Goal: Task Accomplishment & Management: Manage account settings

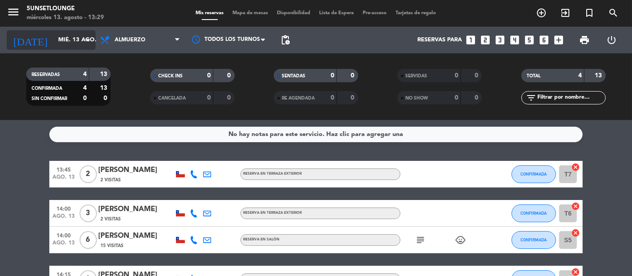
click at [54, 43] on input "mié. 13 ago." at bounding box center [92, 40] width 77 height 16
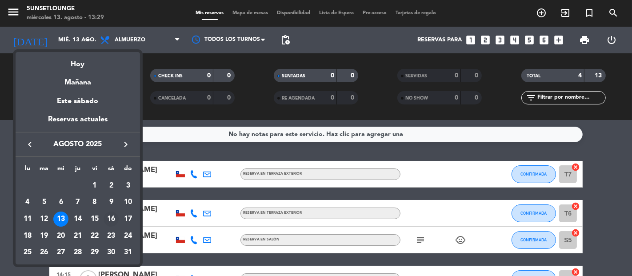
click at [103, 215] on td "16" at bounding box center [111, 219] width 17 height 17
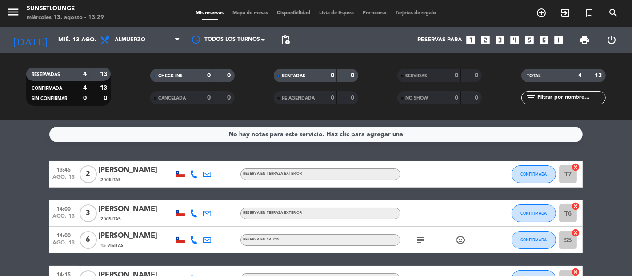
type input "sáb. 16 ago."
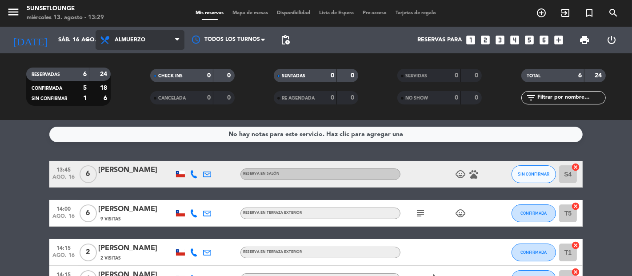
click at [163, 42] on span "Almuerzo" at bounding box center [140, 40] width 89 height 20
click at [143, 95] on div "menu 5unsetlounge [DATE] 13. agosto - 13:29 Mis reservas Mapa de mesas Disponib…" at bounding box center [316, 60] width 632 height 120
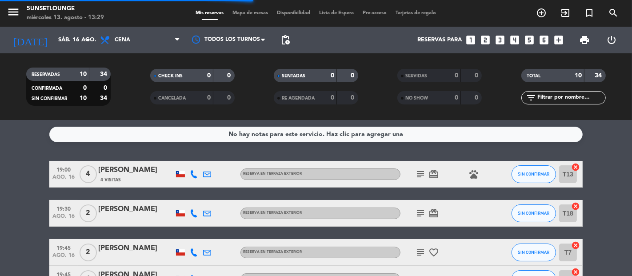
click at [242, 15] on span "Mapa de mesas" at bounding box center [251, 13] width 44 height 5
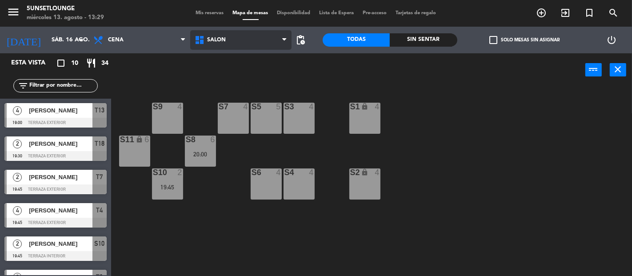
click at [227, 31] on span "Salón" at bounding box center [240, 40] width 101 height 20
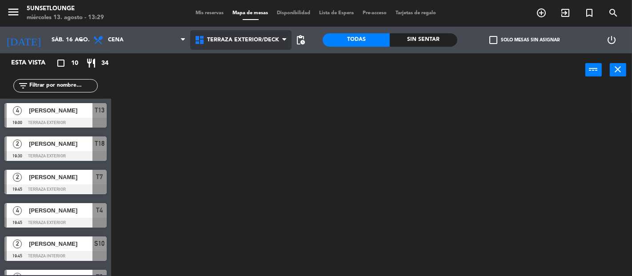
click at [225, 85] on ng-component "menu 5unsetlounge [DATE] 13. agosto - 13:29 Mis reservas Mapa de mesas Disponib…" at bounding box center [316, 138] width 632 height 276
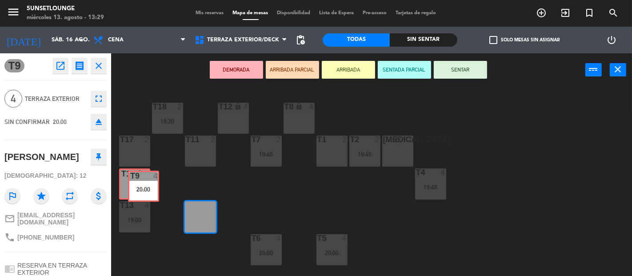
drag, startPoint x: 196, startPoint y: 227, endPoint x: 139, endPoint y: 198, distance: 63.8
click at [139, 198] on div "T18 2 19:30 T12 lock 4 T8 lock 4 t17 2 T11 2 T7 2 19:45 T2 2 19:45 [MEDICAL_DAT…" at bounding box center [374, 181] width 515 height 189
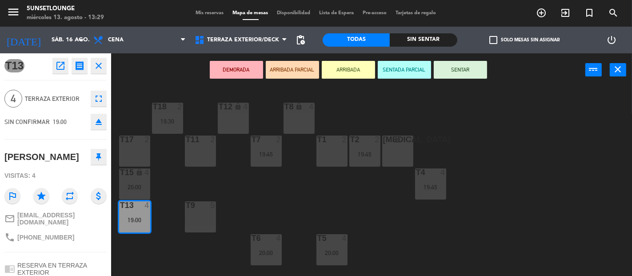
drag, startPoint x: 150, startPoint y: 209, endPoint x: 289, endPoint y: 129, distance: 160.9
drag, startPoint x: 233, startPoint y: 154, endPoint x: 310, endPoint y: 112, distance: 87.5
click at [310, 112] on div "T18 2 19:30 T12 lock 4 T8 lock 4 t17 2 T11 2 T7 2 19:45 T2 2 19:45 [MEDICAL_DAT…" at bounding box center [374, 181] width 515 height 189
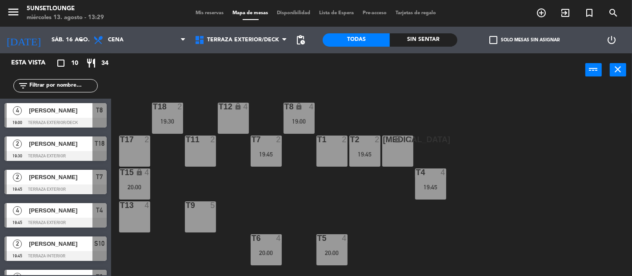
click at [199, 210] on div "T9 5" at bounding box center [200, 205] width 31 height 9
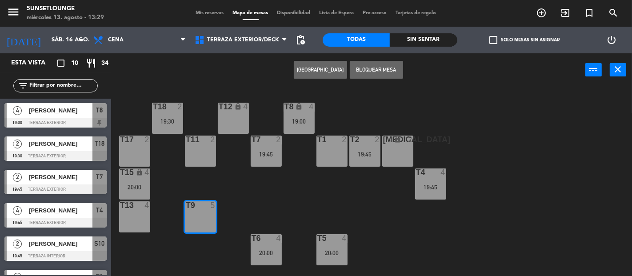
click at [375, 69] on button "Bloquear Mesa" at bounding box center [376, 70] width 53 height 18
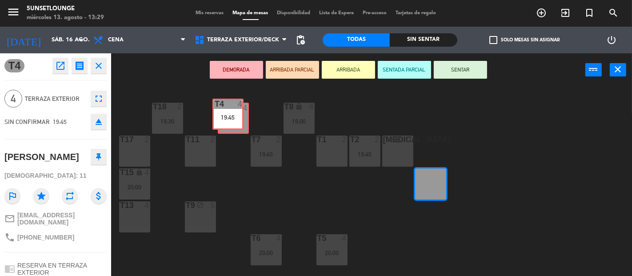
drag, startPoint x: 434, startPoint y: 195, endPoint x: 232, endPoint y: 125, distance: 214.4
click at [232, 125] on div "T18 2 19:30 T12 lock 4 T8 lock 4 19:00 t17 2 T11 2 T7 2 19:45 T2 2 19:45 [MEDIC…" at bounding box center [374, 181] width 515 height 189
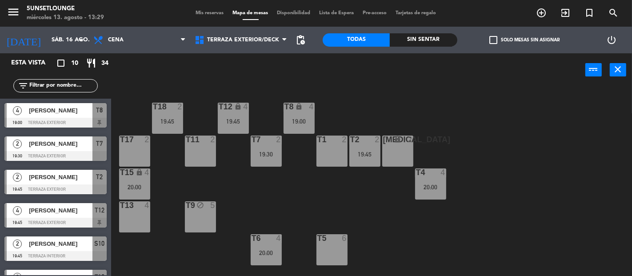
click at [205, 215] on div "T9 block 5" at bounding box center [200, 216] width 31 height 31
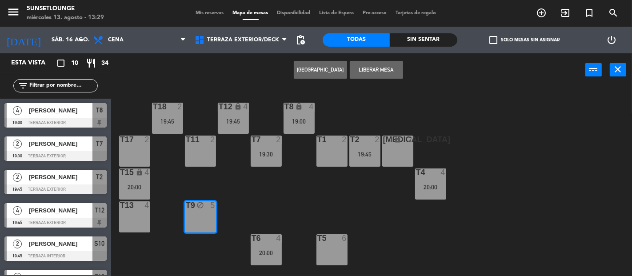
click at [317, 70] on button "[GEOGRAPHIC_DATA]" at bounding box center [320, 70] width 53 height 18
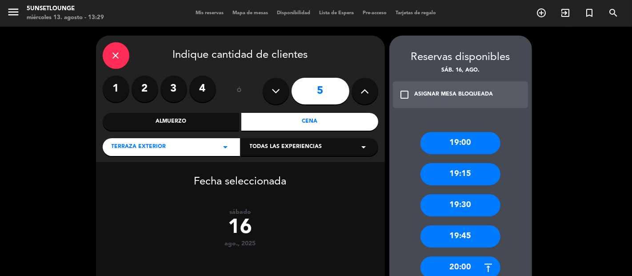
click at [471, 137] on div "19:00" at bounding box center [461, 143] width 80 height 22
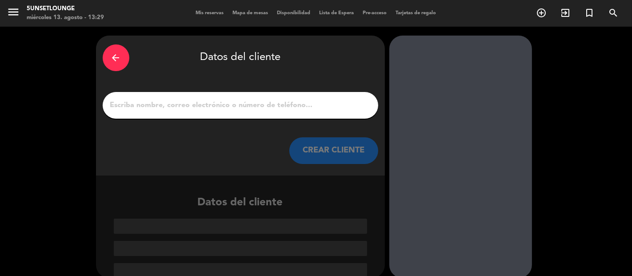
click at [319, 98] on div at bounding box center [241, 105] width 276 height 27
click at [317, 100] on input "1" at bounding box center [240, 105] width 262 height 12
paste input "[PERSON_NAME]"
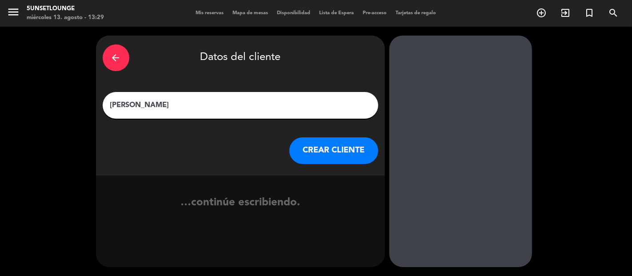
type input "[PERSON_NAME]"
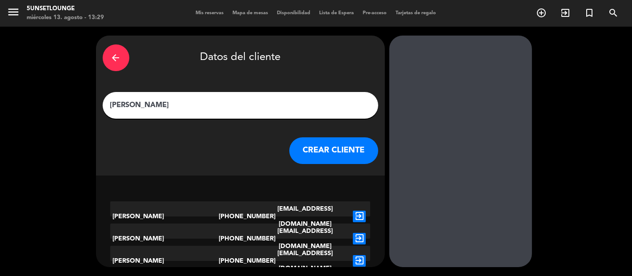
drag, startPoint x: 353, startPoint y: 149, endPoint x: 272, endPoint y: 180, distance: 86.7
click at [288, 197] on div "arrow_back Datos del cliente [PERSON_NAME] CREAR CLIENTE [PERSON_NAME] [PHONE_N…" at bounding box center [240, 152] width 289 height 232
click at [359, 255] on icon "exit_to_app" at bounding box center [359, 261] width 13 height 12
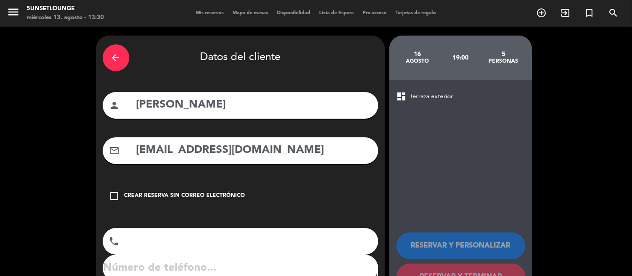
type input "[PHONE_NUMBER]"
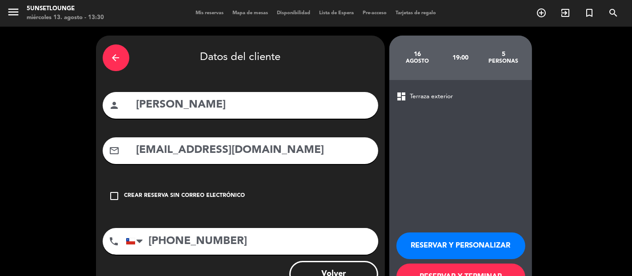
click at [411, 233] on button "RESERVAR Y PERSONALIZAR" at bounding box center [461, 246] width 129 height 27
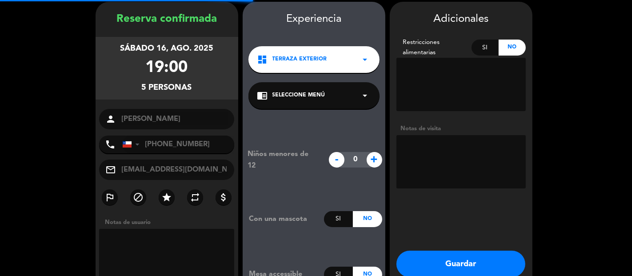
scroll to position [36, 0]
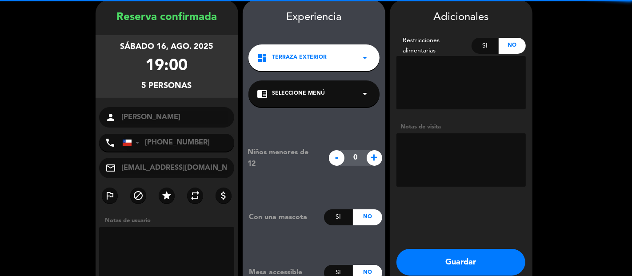
click at [428, 261] on button "Guardar" at bounding box center [461, 262] width 129 height 27
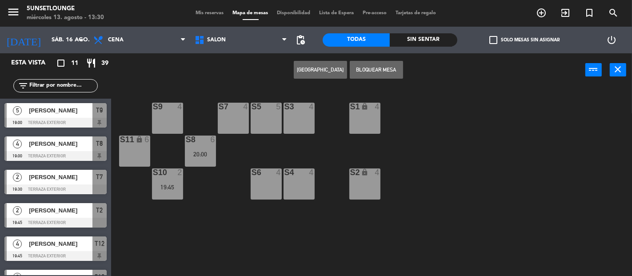
click at [213, 11] on span "Mis reservas" at bounding box center [210, 13] width 37 height 5
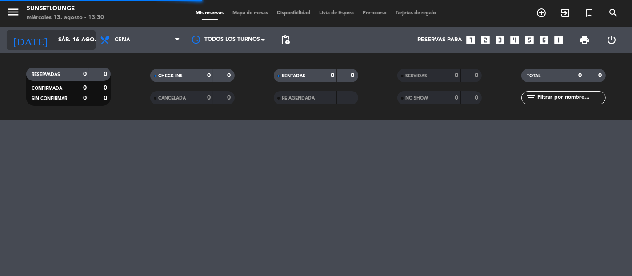
click at [82, 43] on input "sáb. 16 ago." at bounding box center [92, 40] width 77 height 16
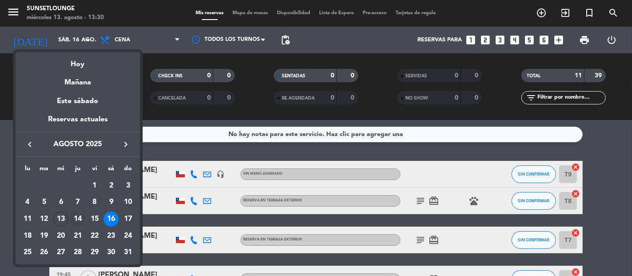
click at [75, 218] on div "14" at bounding box center [77, 219] width 15 height 15
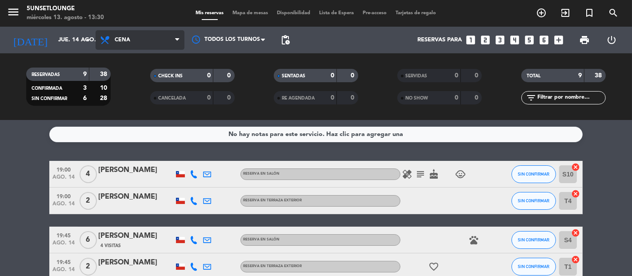
click at [154, 34] on span "Cena" at bounding box center [140, 40] width 89 height 20
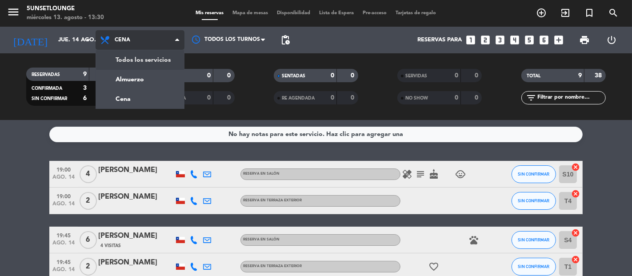
click at [145, 59] on div "menu 5unsetlounge [DATE] 13. agosto - 13:30 Mis reservas Mapa de mesas Disponib…" at bounding box center [316, 60] width 632 height 120
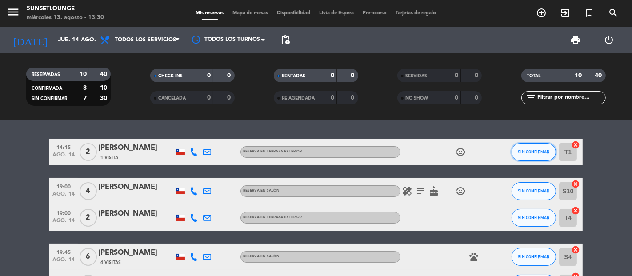
click at [546, 154] on span "SIN CONFIRMAR" at bounding box center [534, 151] width 32 height 5
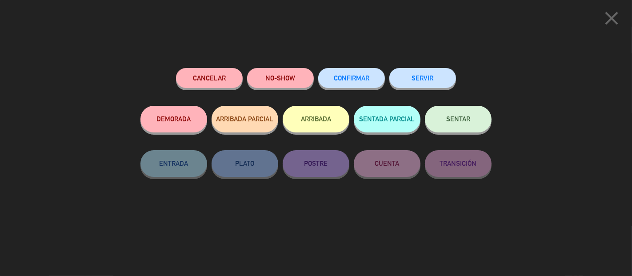
click at [366, 84] on button "CONFIRMAR" at bounding box center [351, 78] width 67 height 20
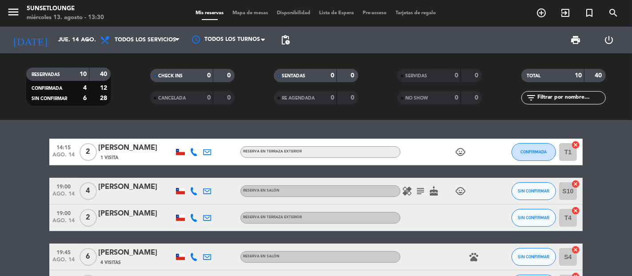
click at [420, 189] on icon "subject" at bounding box center [420, 191] width 11 height 11
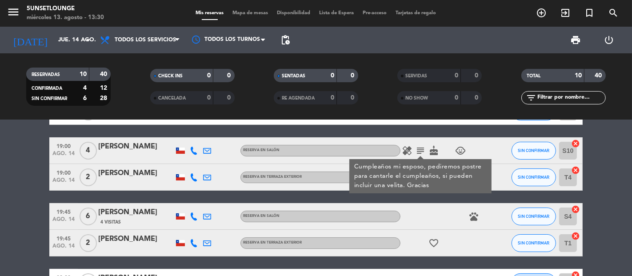
scroll to position [59, 0]
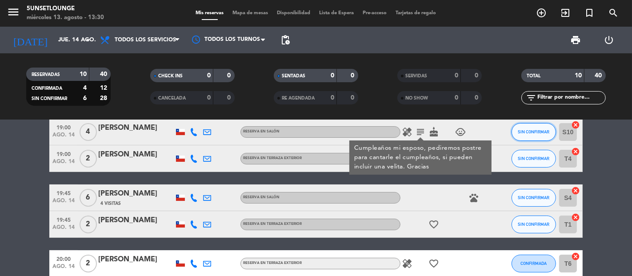
click at [546, 133] on span "SIN CONFIRMAR" at bounding box center [534, 131] width 32 height 5
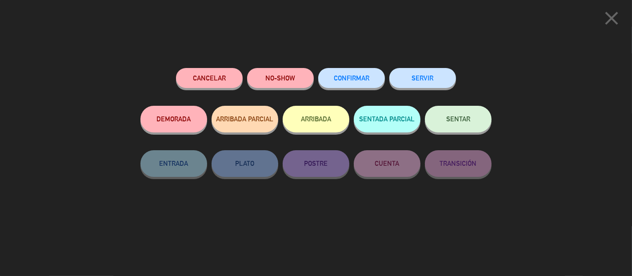
click at [368, 81] on span "CONFIRMAR" at bounding box center [352, 78] width 36 height 8
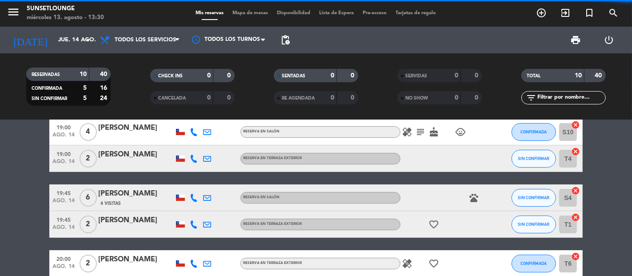
click at [518, 163] on button "SIN CONFIRMAR" at bounding box center [534, 159] width 44 height 18
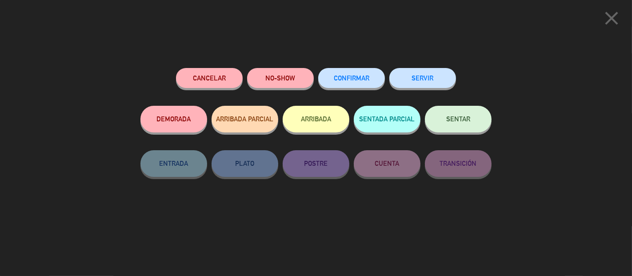
click at [346, 85] on button "CONFIRMAR" at bounding box center [351, 78] width 67 height 20
click at [372, 82] on button "CONFIRMAR" at bounding box center [351, 78] width 67 height 20
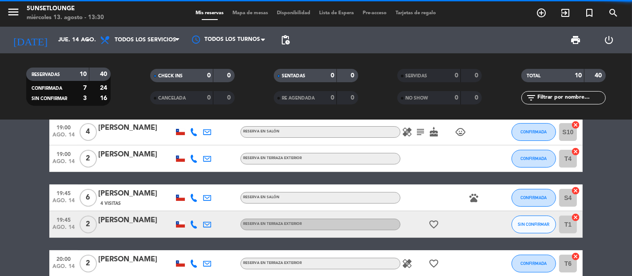
click at [524, 228] on button "SIN CONFIRMAR" at bounding box center [534, 225] width 44 height 18
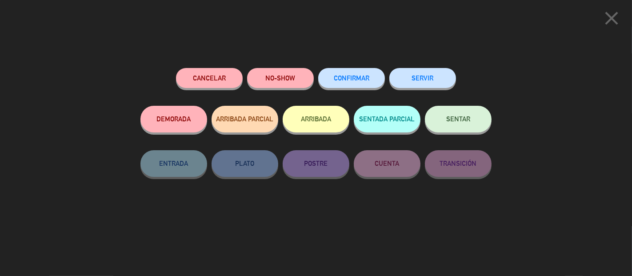
click at [375, 80] on button "CONFIRMAR" at bounding box center [351, 78] width 67 height 20
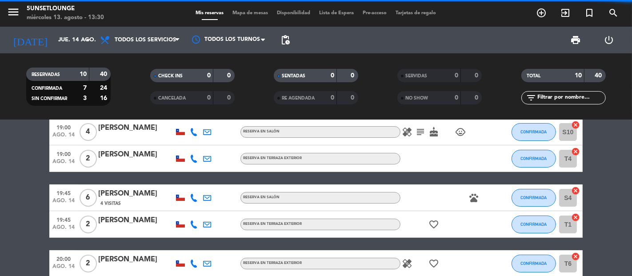
click at [626, 199] on bookings-row "14:15 [DATE] 2 [PERSON_NAME] 1 Visita RESERVA EN TERRAZA EXTERIOR child_care CO…" at bounding box center [316, 232] width 632 height 304
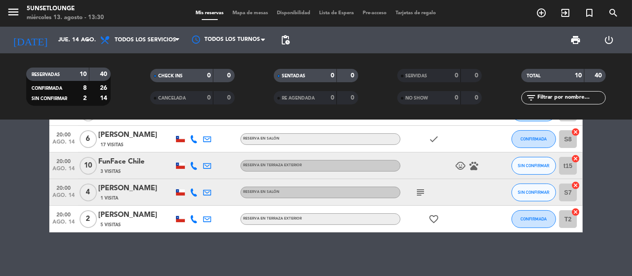
scroll to position [211, 0]
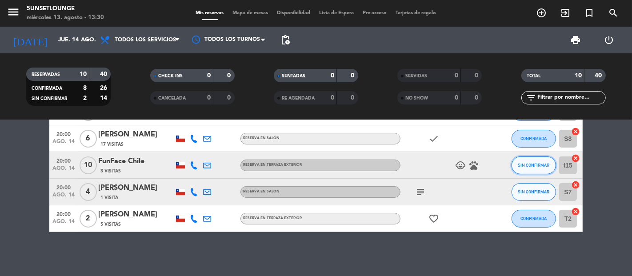
click at [531, 165] on span "SIN CONFIRMAR" at bounding box center [534, 165] width 32 height 5
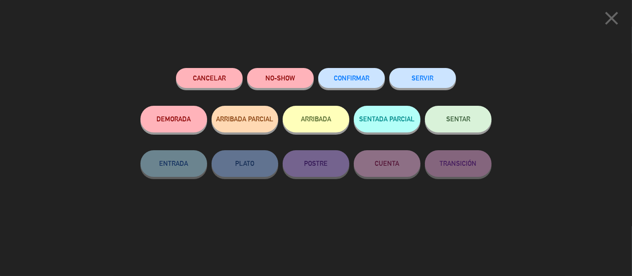
click at [362, 76] on span "CONFIRMAR" at bounding box center [352, 78] width 36 height 8
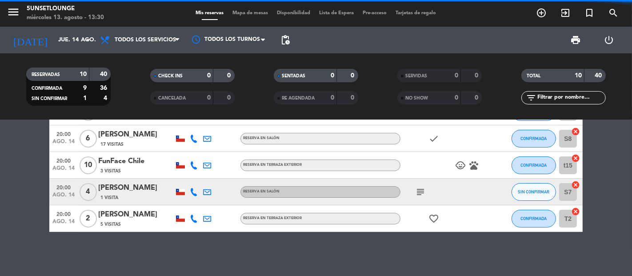
click at [420, 192] on icon "subject" at bounding box center [420, 192] width 11 height 11
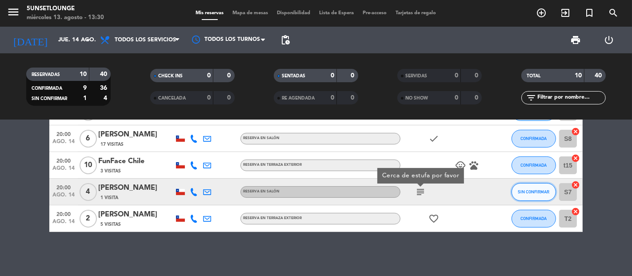
click at [531, 192] on span "SIN CONFIRMAR" at bounding box center [534, 191] width 32 height 5
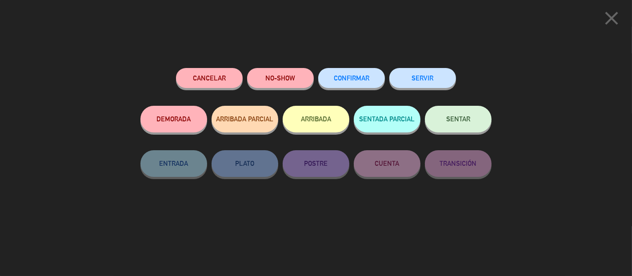
click at [365, 81] on span "CONFIRMAR" at bounding box center [352, 78] width 36 height 8
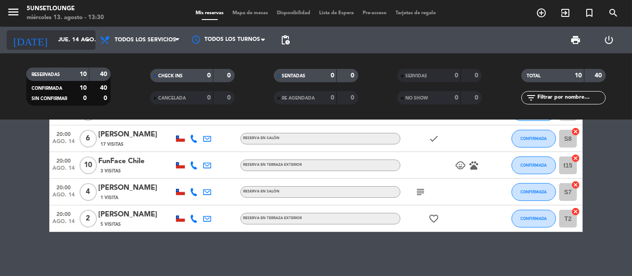
click at [71, 42] on input "jue. 14 ago." at bounding box center [92, 40] width 77 height 16
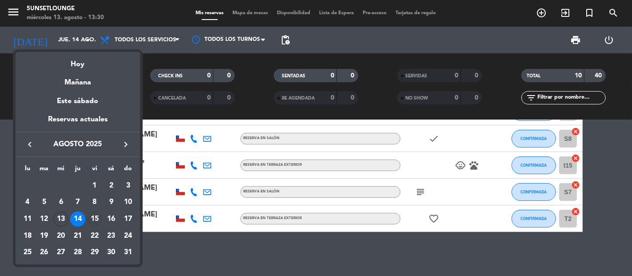
click at [91, 217] on div "15" at bounding box center [94, 219] width 15 height 15
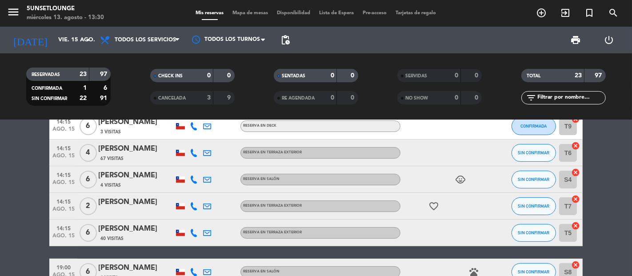
click at [606, 159] on bookings-row "13:30 [DATE] 6 [PERSON_NAME] 2 Visitas RESERVA EN SALÓN healing SIN CONFIRMAR S…" at bounding box center [316, 272] width 632 height 688
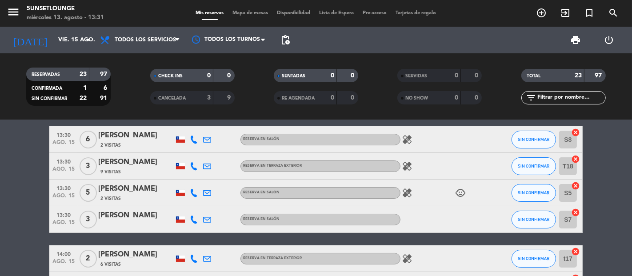
scroll to position [0, 0]
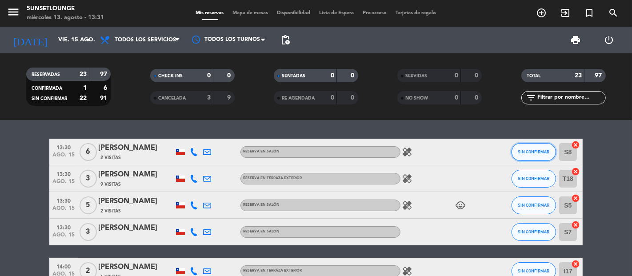
click at [533, 152] on span "SIN CONFIRMAR" at bounding box center [534, 151] width 32 height 5
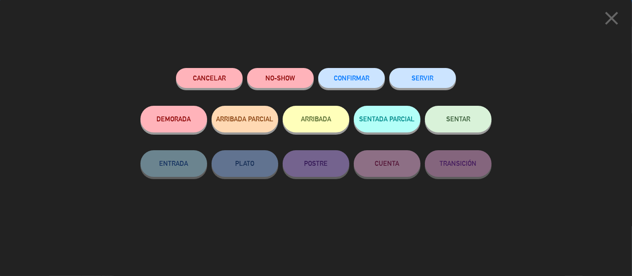
click at [369, 81] on span "CONFIRMAR" at bounding box center [352, 78] width 36 height 8
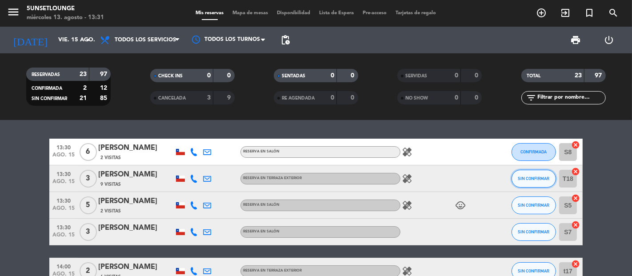
click at [527, 174] on button "SIN CONFIRMAR" at bounding box center [534, 179] width 44 height 18
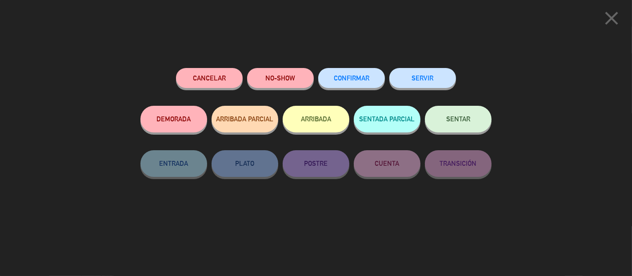
click at [345, 87] on button "CONFIRMAR" at bounding box center [351, 78] width 67 height 20
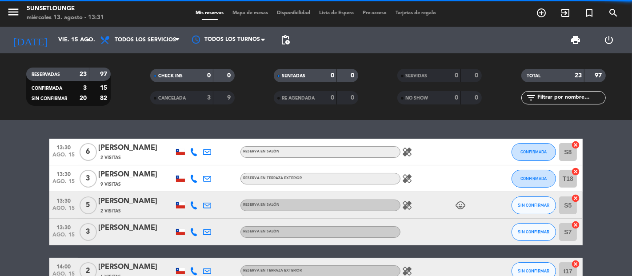
click at [534, 202] on button "SIN CONFIRMAR" at bounding box center [534, 206] width 44 height 18
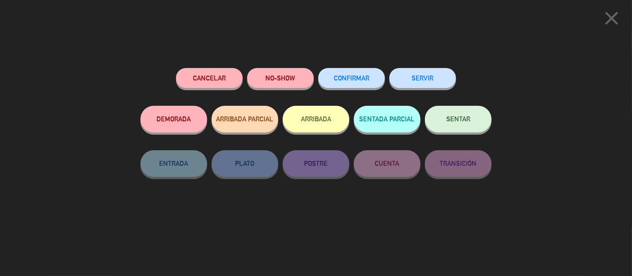
click at [362, 80] on span "CONFIRMAR" at bounding box center [352, 78] width 36 height 8
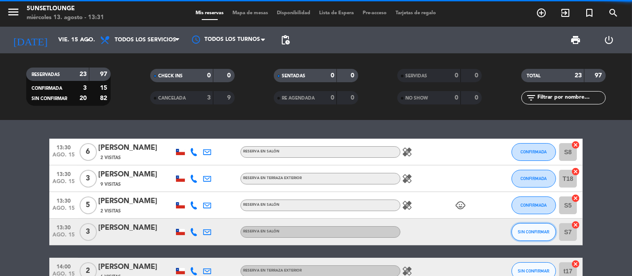
click at [534, 235] on button "SIN CONFIRMAR" at bounding box center [534, 232] width 44 height 18
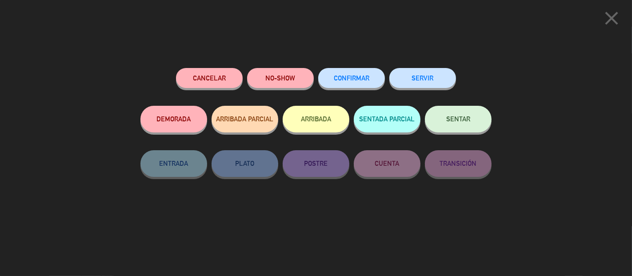
click at [374, 78] on button "CONFIRMAR" at bounding box center [351, 78] width 67 height 20
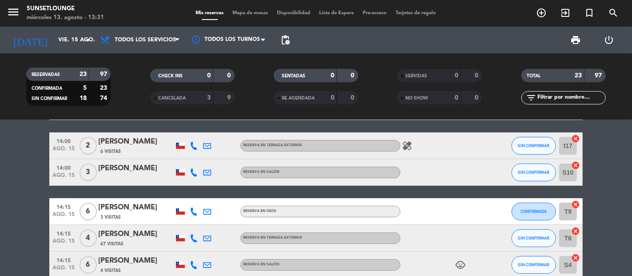
scroll to position [158, 0]
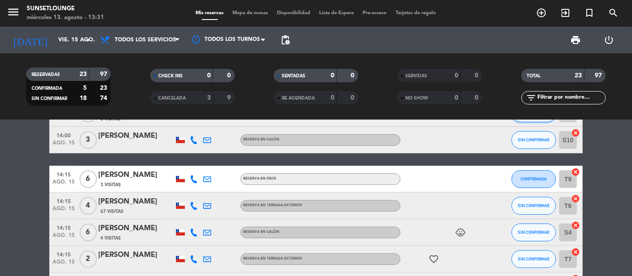
click at [544, 120] on button "SIN CONFIRMAR" at bounding box center [534, 113] width 44 height 18
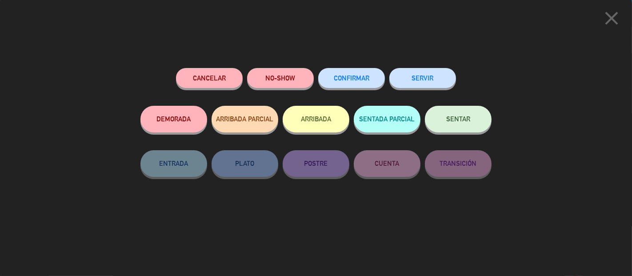
click at [367, 73] on button "CONFIRMAR" at bounding box center [351, 78] width 67 height 20
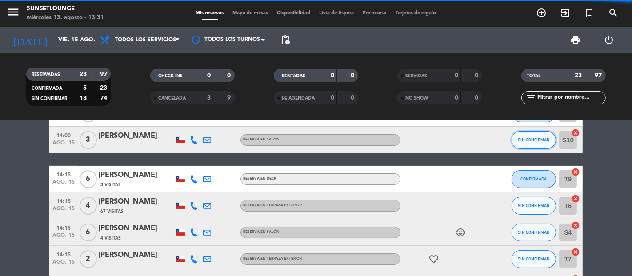
click at [521, 139] on span "SIN CONFIRMAR" at bounding box center [534, 139] width 32 height 5
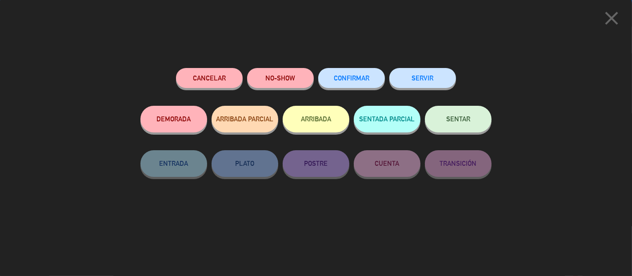
scroll to position [594, 0]
click at [353, 85] on button "CONFIRMAR" at bounding box center [351, 78] width 67 height 20
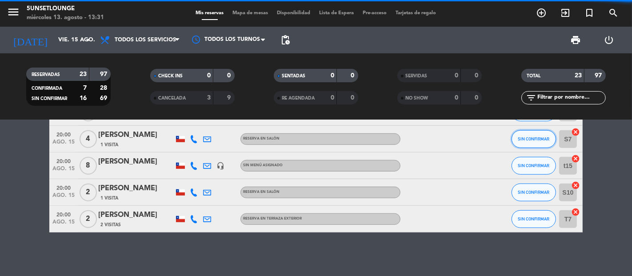
click at [540, 137] on span "SIN CONFIRMAR" at bounding box center [534, 139] width 32 height 5
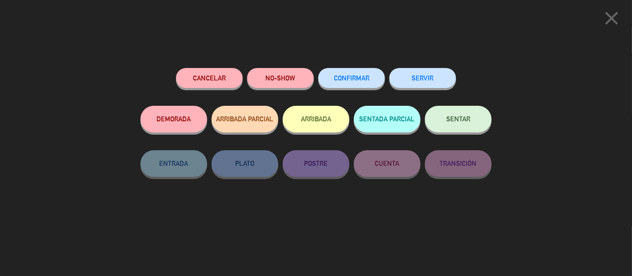
click at [365, 74] on button "CONFIRMAR" at bounding box center [351, 78] width 67 height 20
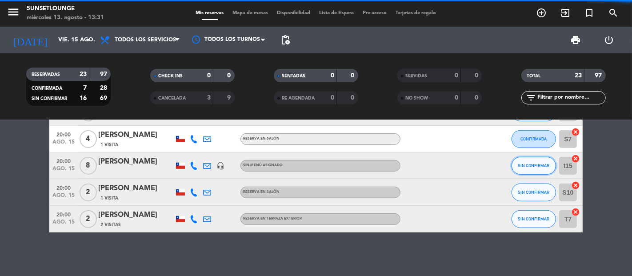
click at [532, 167] on span "SIN CONFIRMAR" at bounding box center [534, 165] width 32 height 5
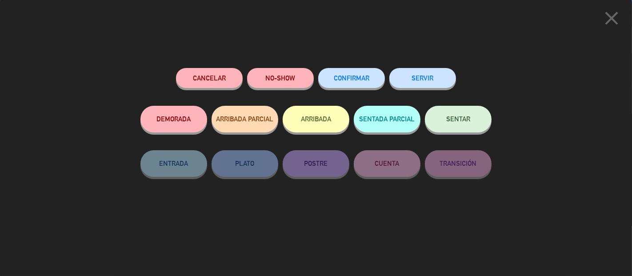
click at [349, 80] on span "CONFIRMAR" at bounding box center [352, 78] width 36 height 8
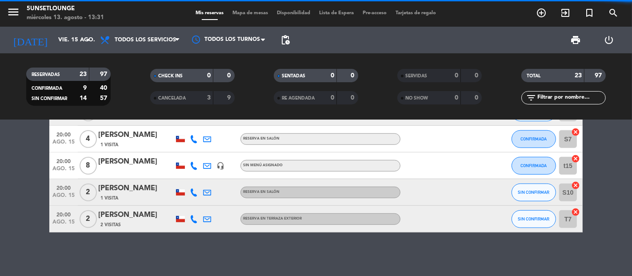
drag, startPoint x: 524, startPoint y: 181, endPoint x: 532, endPoint y: 194, distance: 15.6
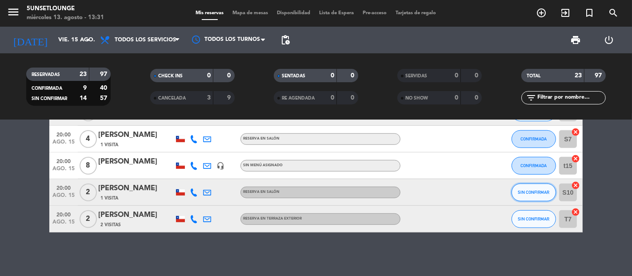
click at [532, 194] on button "SIN CONFIRMAR" at bounding box center [534, 193] width 44 height 18
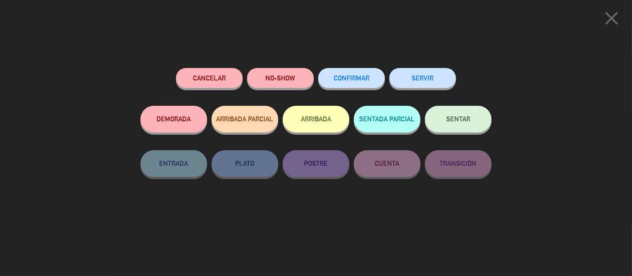
click at [362, 76] on span "CONFIRMAR" at bounding box center [352, 78] width 36 height 8
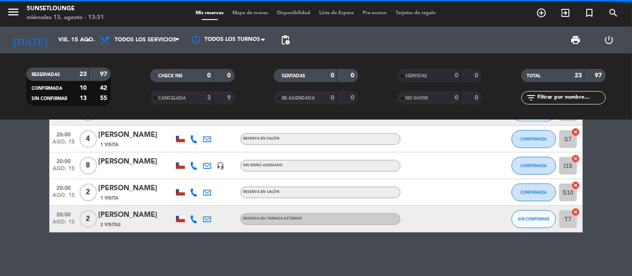
click at [525, 213] on button "SIN CONFIRMAR" at bounding box center [534, 219] width 44 height 18
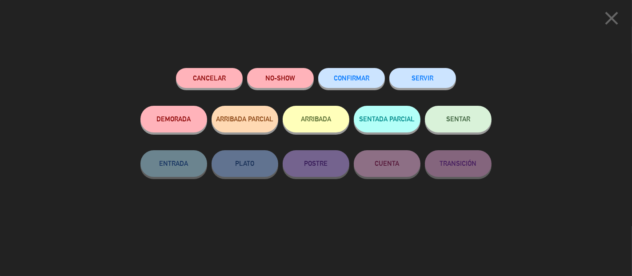
click at [371, 84] on button "CONFIRMAR" at bounding box center [351, 78] width 67 height 20
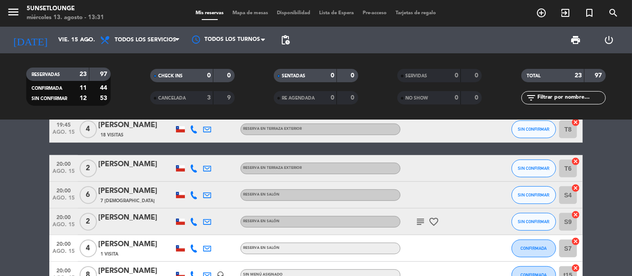
scroll to position [476, 0]
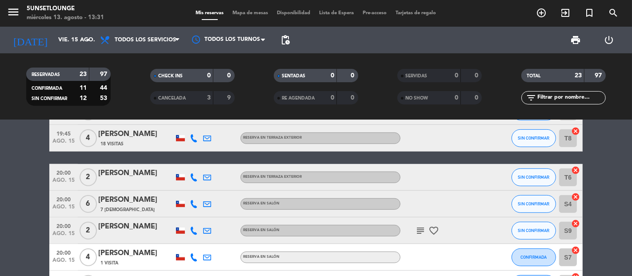
click at [417, 230] on icon "subject" at bounding box center [420, 230] width 11 height 11
click at [540, 173] on button "SIN CONFIRMAR" at bounding box center [534, 178] width 44 height 18
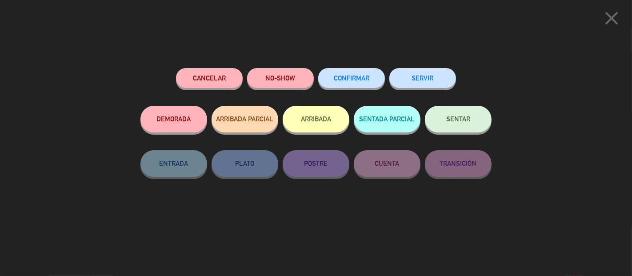
click at [350, 85] on button "CONFIRMAR" at bounding box center [351, 78] width 67 height 20
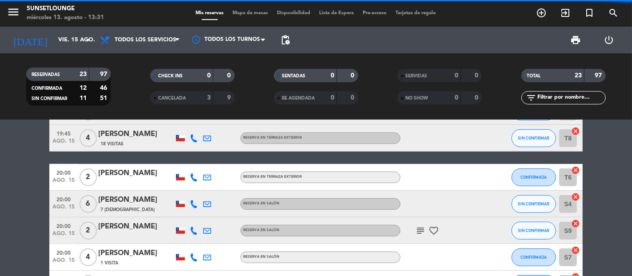
scroll to position [594, 0]
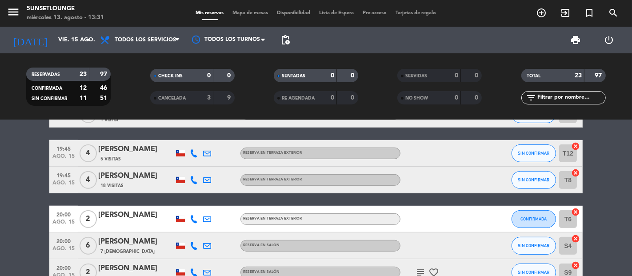
scroll to position [417, 0]
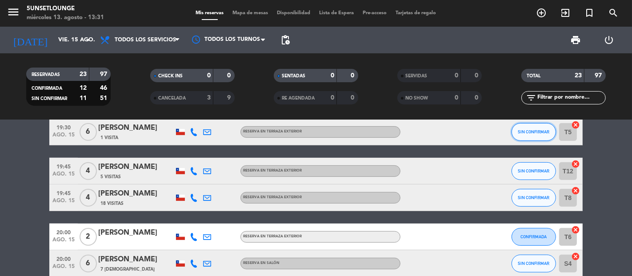
click at [529, 133] on span "SIN CONFIRMAR" at bounding box center [534, 131] width 32 height 5
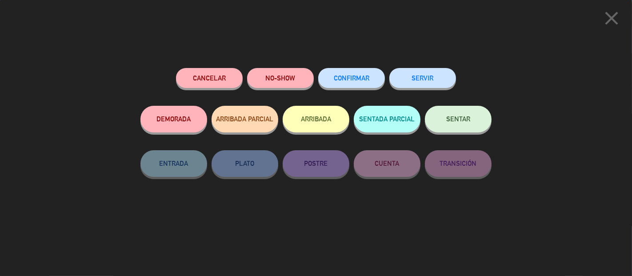
click at [361, 68] on div "CONFIRMAR" at bounding box center [351, 87] width 67 height 38
click at [343, 74] on button "CONFIRMAR" at bounding box center [351, 78] width 67 height 20
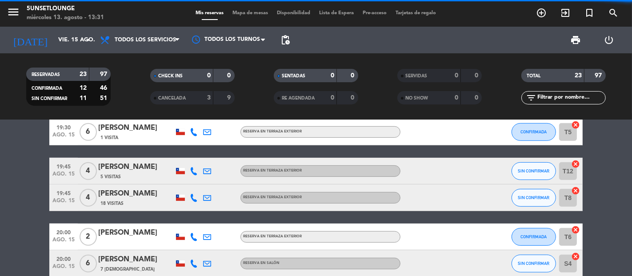
click at [542, 180] on div "SIN CONFIRMAR" at bounding box center [534, 171] width 44 height 26
click at [544, 174] on button "SIN CONFIRMAR" at bounding box center [534, 171] width 44 height 18
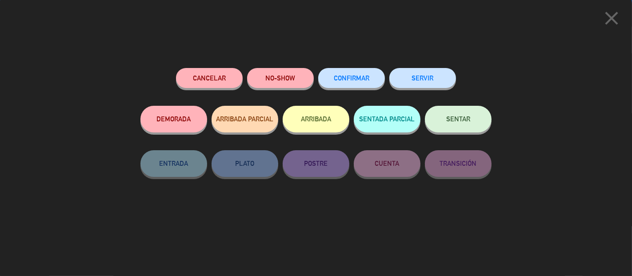
click at [373, 82] on button "CONFIRMAR" at bounding box center [351, 78] width 67 height 20
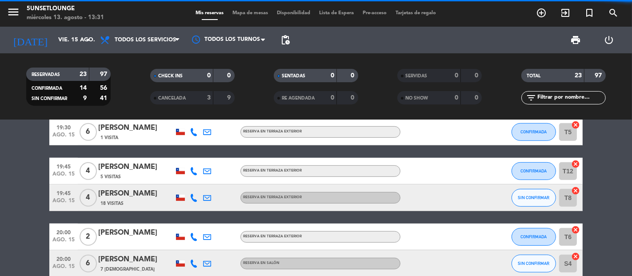
scroll to position [594, 0]
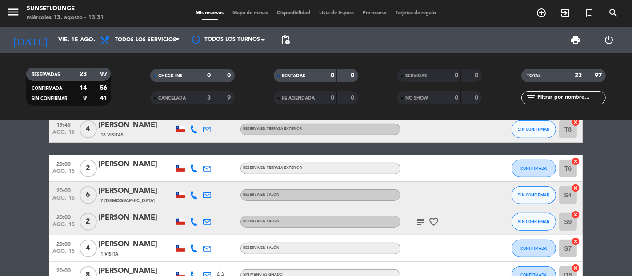
scroll to position [476, 0]
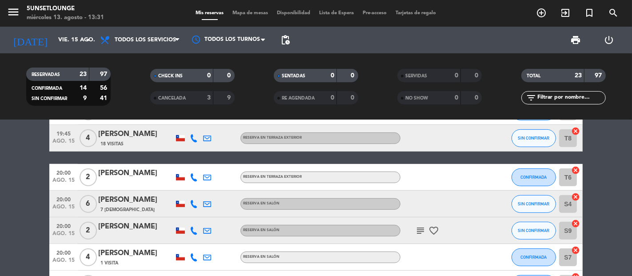
click at [423, 227] on icon "subject" at bounding box center [420, 230] width 11 height 11
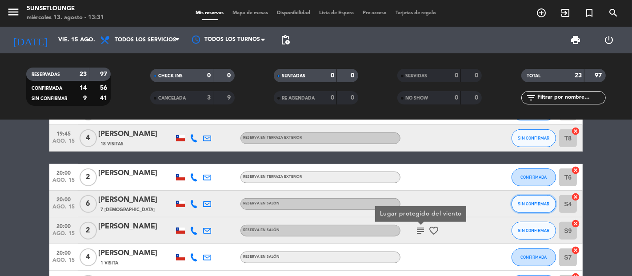
click at [530, 197] on button "SIN CONFIRMAR" at bounding box center [534, 204] width 44 height 18
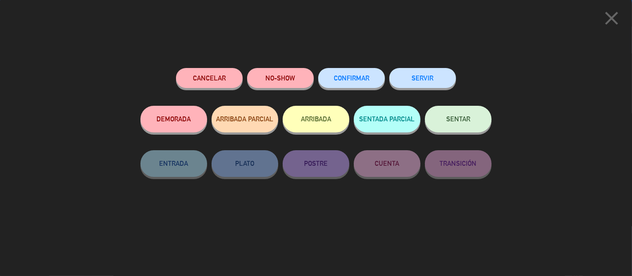
click at [357, 84] on button "CONFIRMAR" at bounding box center [351, 78] width 67 height 20
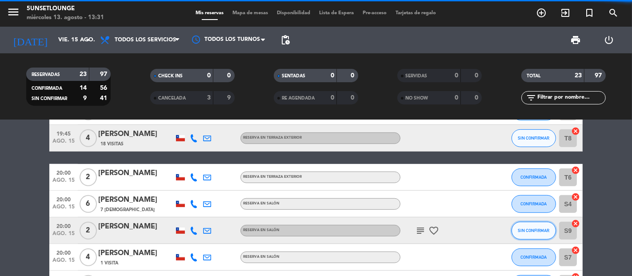
click at [532, 228] on span "SIN CONFIRMAR" at bounding box center [534, 230] width 32 height 5
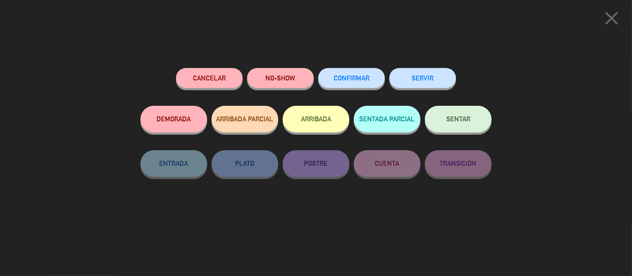
scroll to position [594, 0]
click at [344, 76] on span "CONFIRMAR" at bounding box center [352, 78] width 36 height 8
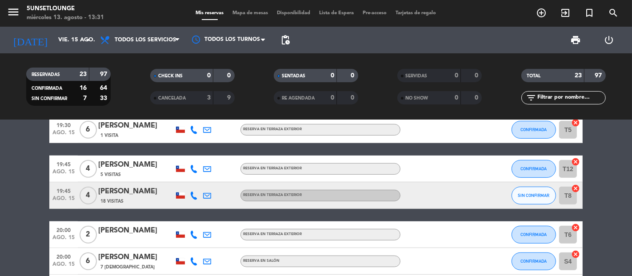
scroll to position [417, 0]
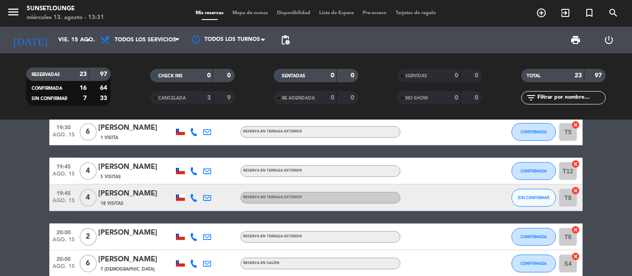
click at [530, 204] on button "SIN CONFIRMAR" at bounding box center [534, 198] width 44 height 18
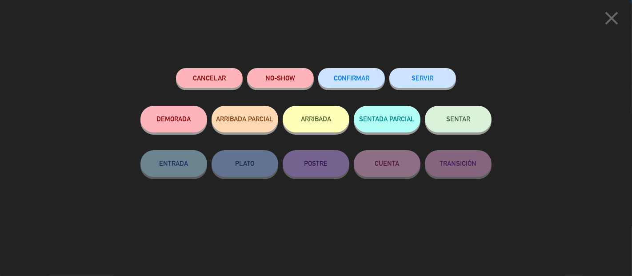
click at [355, 85] on button "CONFIRMAR" at bounding box center [351, 78] width 67 height 20
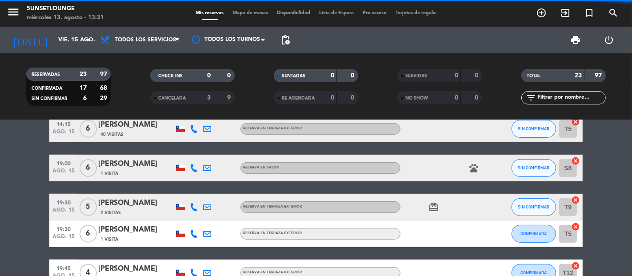
scroll to position [313, 0]
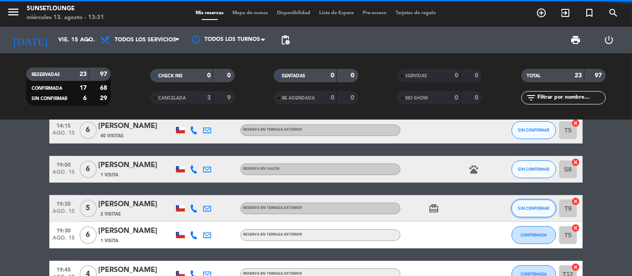
click at [523, 204] on button "SIN CONFIRMAR" at bounding box center [534, 209] width 44 height 18
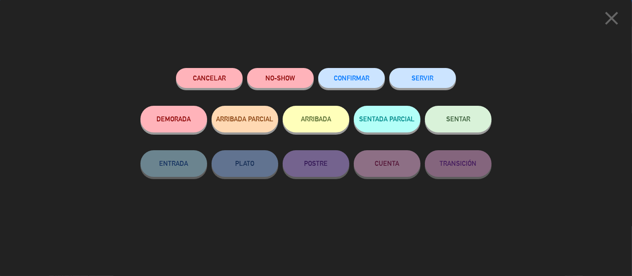
click at [362, 82] on span "CONFIRMAR" at bounding box center [352, 78] width 36 height 8
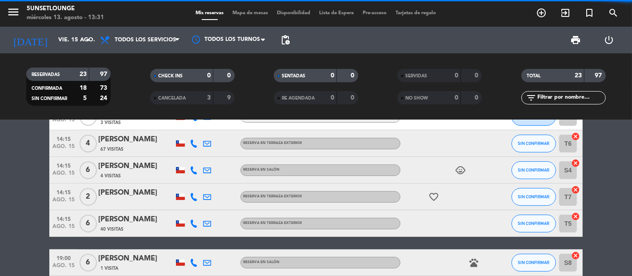
scroll to position [214, 0]
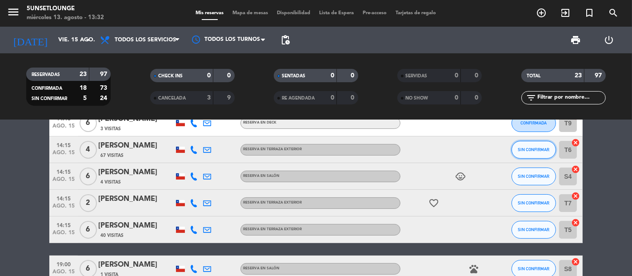
click at [527, 149] on span "SIN CONFIRMAR" at bounding box center [534, 149] width 32 height 5
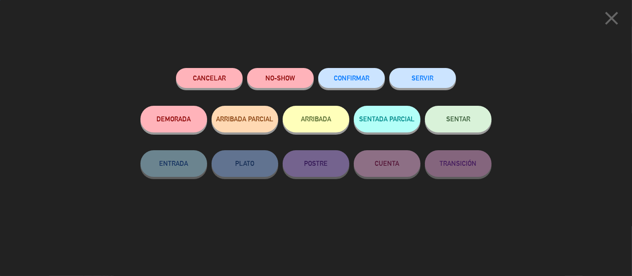
click at [345, 86] on button "CONFIRMAR" at bounding box center [351, 78] width 67 height 20
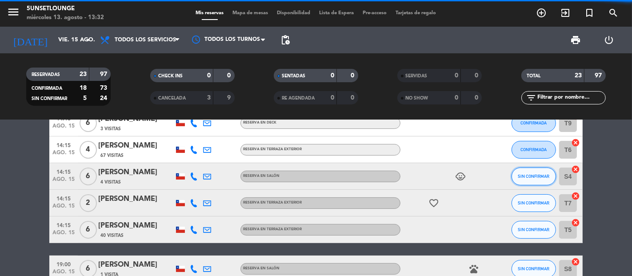
click at [537, 183] on button "SIN CONFIRMAR" at bounding box center [534, 177] width 44 height 18
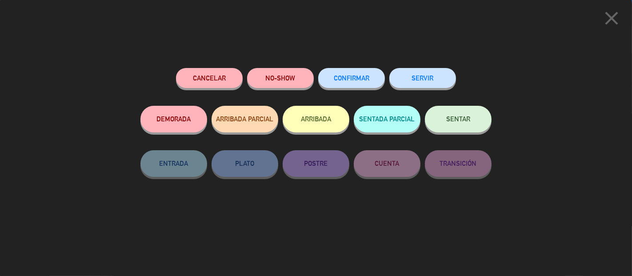
scroll to position [594, 0]
click at [367, 87] on button "CONFIRMAR" at bounding box center [351, 78] width 67 height 20
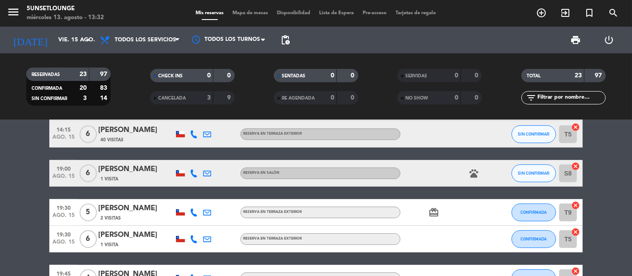
scroll to position [308, 0]
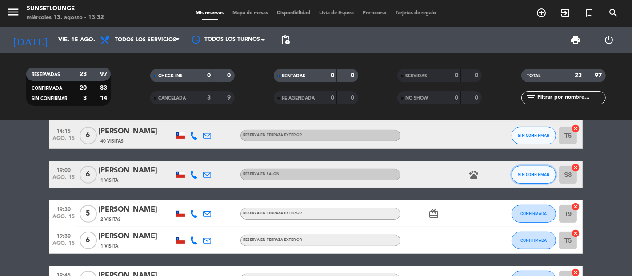
click at [534, 172] on span "SIN CONFIRMAR" at bounding box center [534, 174] width 32 height 5
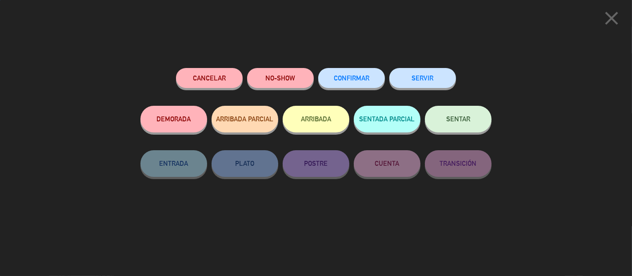
click at [353, 71] on button "CONFIRMAR" at bounding box center [351, 78] width 67 height 20
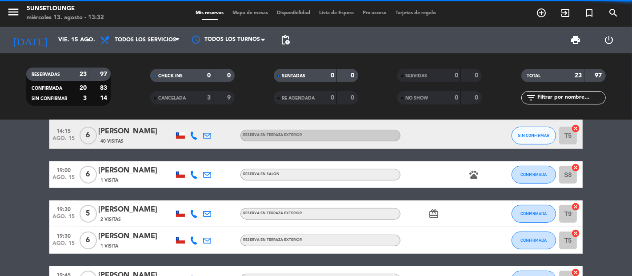
click at [531, 135] on span "SIN CONFIRMAR" at bounding box center [534, 135] width 32 height 5
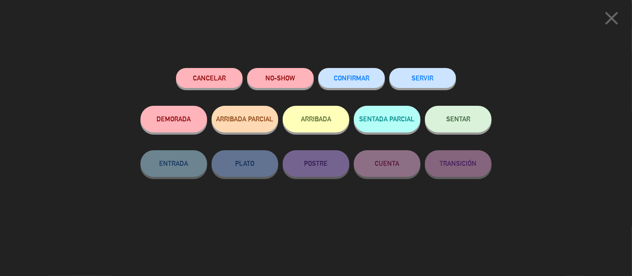
click at [356, 77] on span "CONFIRMAR" at bounding box center [352, 78] width 36 height 8
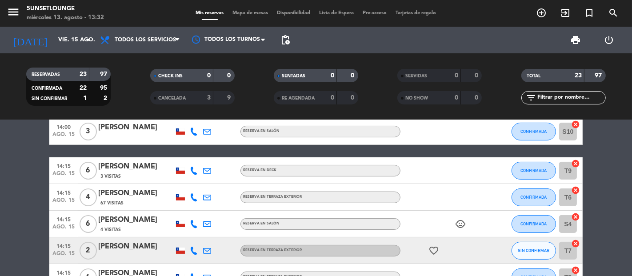
scroll to position [159, 0]
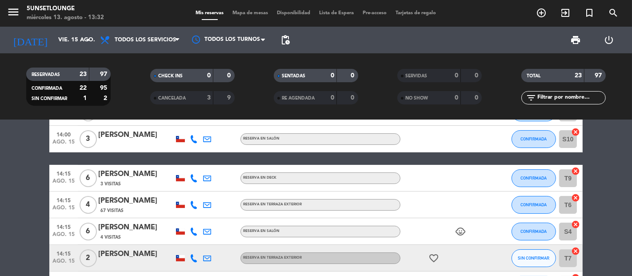
click at [543, 251] on button "SIN CONFIRMAR" at bounding box center [534, 258] width 44 height 18
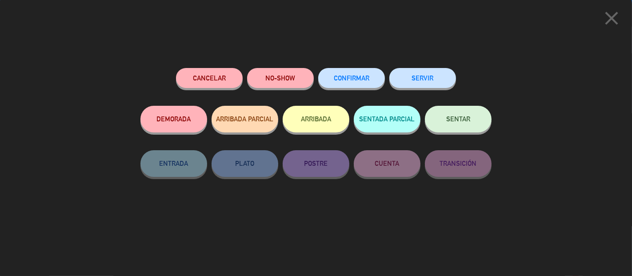
click at [357, 84] on button "CONFIRMAR" at bounding box center [351, 78] width 67 height 20
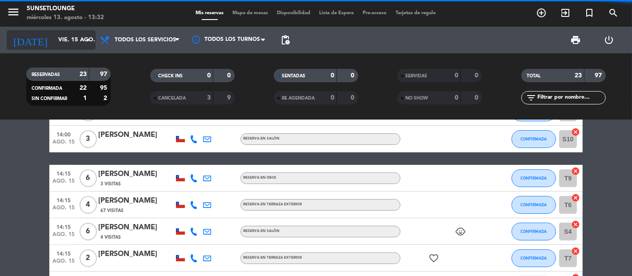
click at [54, 40] on input "vie. 15 ago." at bounding box center [92, 40] width 77 height 16
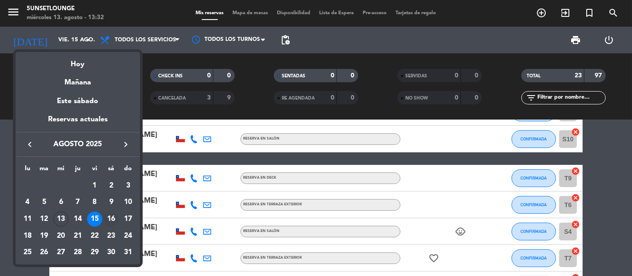
click at [111, 216] on div "16" at bounding box center [111, 219] width 15 height 15
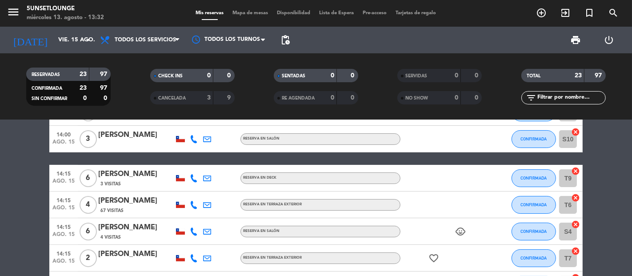
type input "sáb. 16 ago."
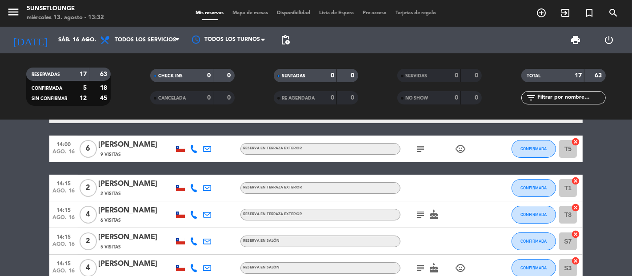
scroll to position [0, 0]
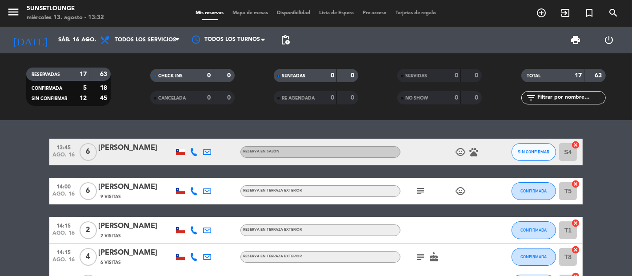
click at [540, 159] on button "SIN CONFIRMAR" at bounding box center [534, 152] width 44 height 18
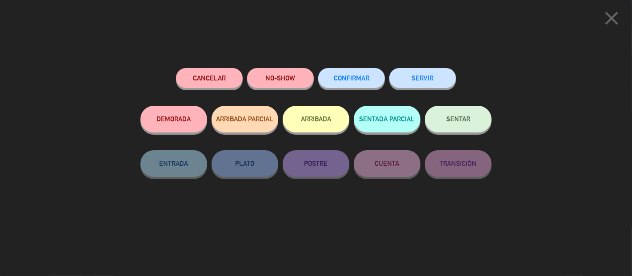
click at [376, 82] on button "CONFIRMAR" at bounding box center [351, 78] width 67 height 20
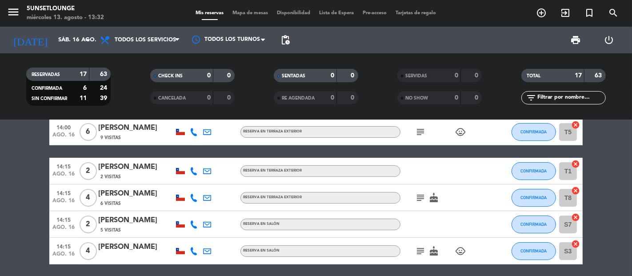
scroll to position [64, 0]
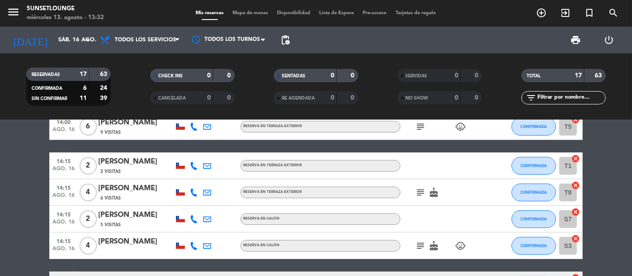
click at [562, 238] on input "S3" at bounding box center [568, 246] width 18 height 18
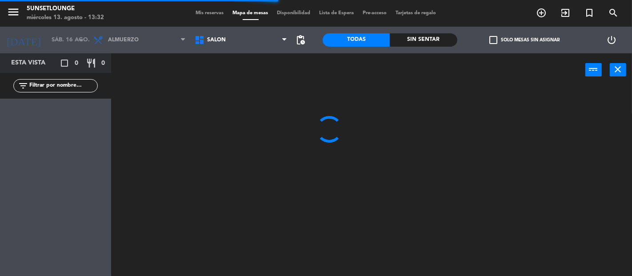
click at [194, 13] on span "Mis reservas" at bounding box center [210, 13] width 37 height 5
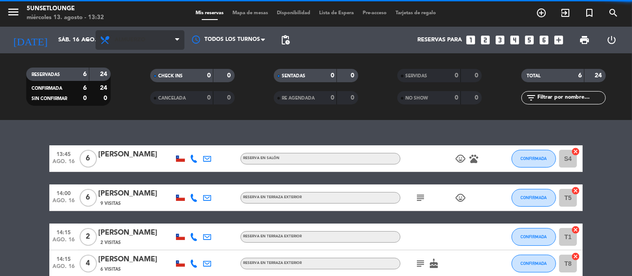
click at [111, 40] on icon at bounding box center [106, 40] width 13 height 11
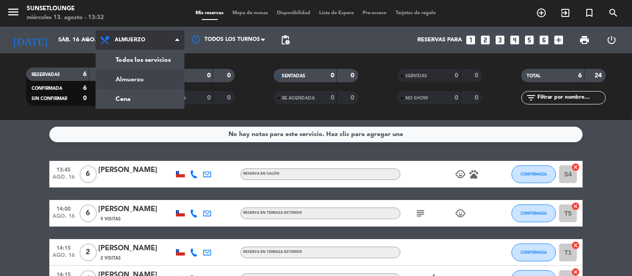
click at [121, 58] on div "menu 5unsetlounge [DATE] 13. agosto - 13:32 Mis reservas Mapa de mesas Disponib…" at bounding box center [316, 60] width 632 height 120
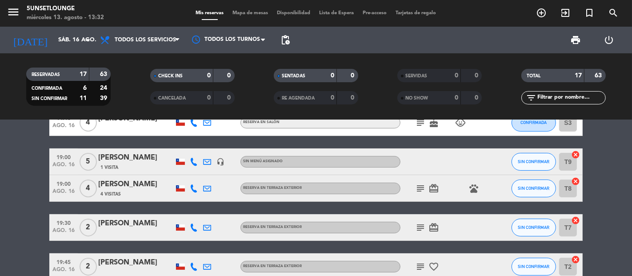
scroll to position [188, 0]
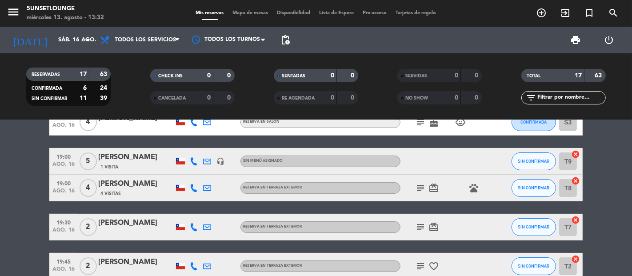
click at [531, 160] on span "SIN CONFIRMAR" at bounding box center [534, 161] width 32 height 5
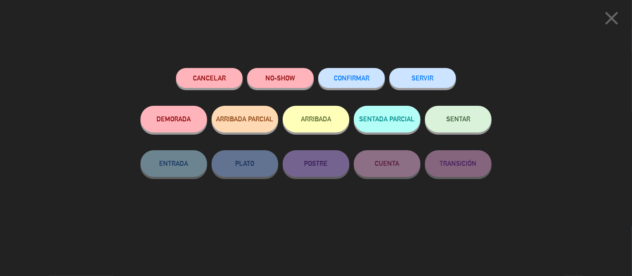
click at [351, 77] on span "CONFIRMAR" at bounding box center [352, 78] width 36 height 8
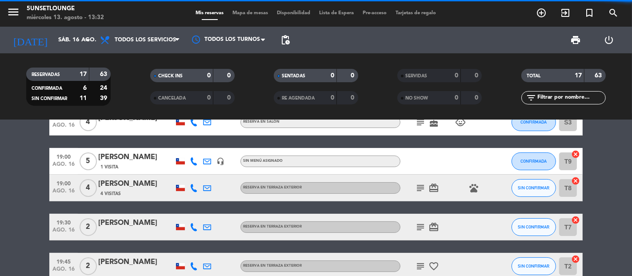
click at [415, 188] on icon "subject" at bounding box center [420, 188] width 11 height 11
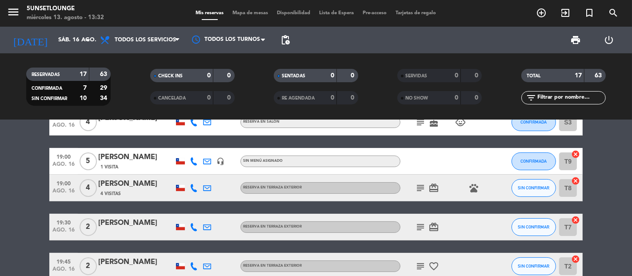
click at [399, 188] on div "RESERVA EN TERRAZA EXTERIOR" at bounding box center [321, 188] width 160 height 12
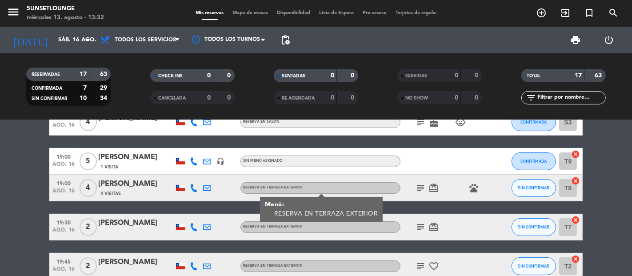
click at [421, 190] on icon "subject" at bounding box center [420, 188] width 11 height 11
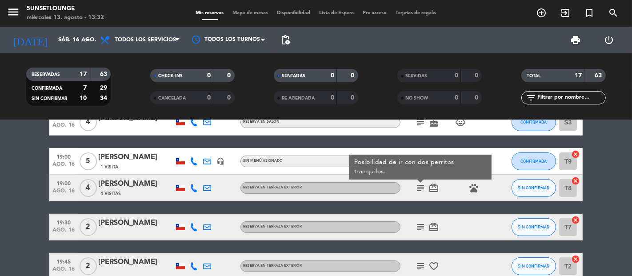
click at [533, 187] on span "SIN CONFIRMAR" at bounding box center [534, 187] width 32 height 5
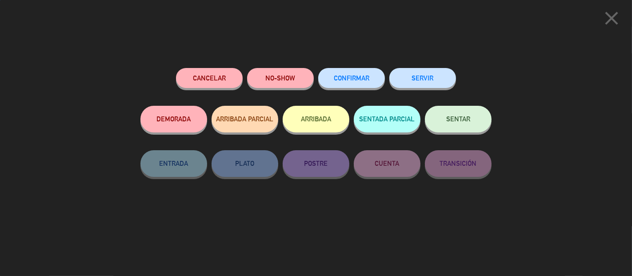
click at [352, 75] on span "CONFIRMAR" at bounding box center [352, 78] width 36 height 8
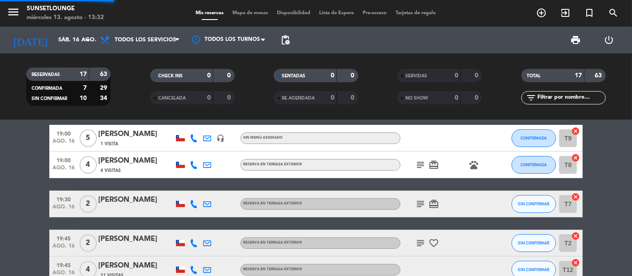
scroll to position [223, 0]
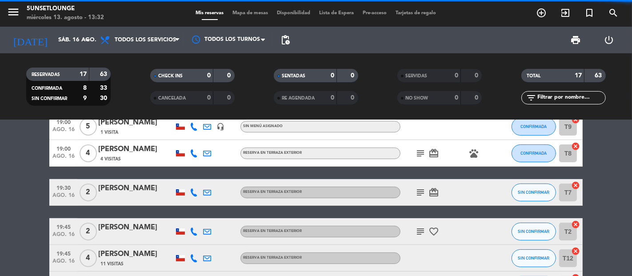
click at [415, 189] on icon "subject" at bounding box center [420, 192] width 11 height 11
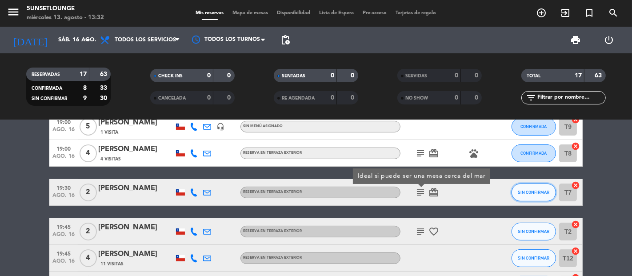
click at [530, 192] on span "SIN CONFIRMAR" at bounding box center [534, 192] width 32 height 5
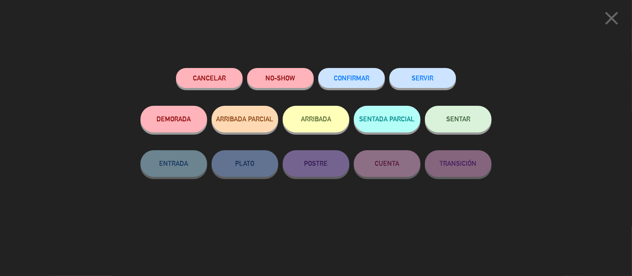
click at [347, 77] on span "CONFIRMAR" at bounding box center [352, 78] width 36 height 8
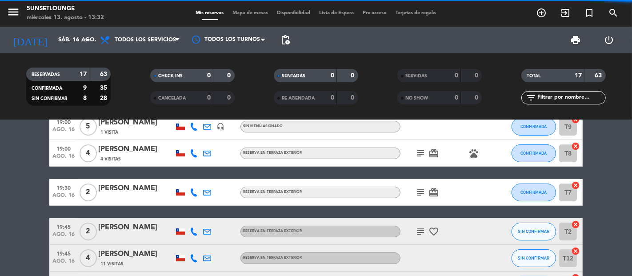
click at [418, 231] on icon "subject" at bounding box center [420, 231] width 11 height 11
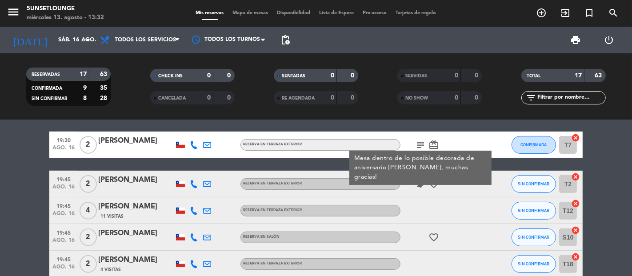
scroll to position [272, 0]
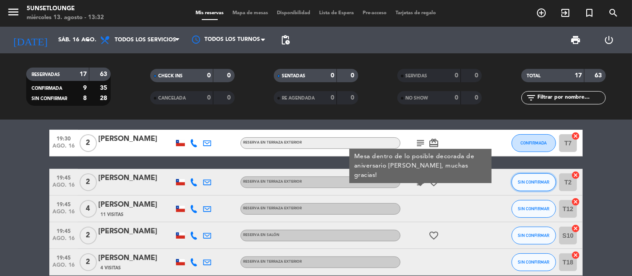
click at [536, 180] on span "SIN CONFIRMAR" at bounding box center [534, 182] width 32 height 5
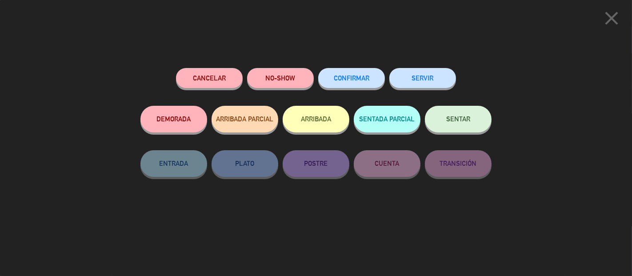
click at [357, 80] on span "CONFIRMAR" at bounding box center [352, 78] width 36 height 8
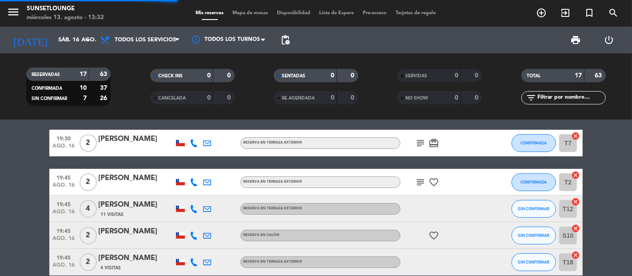
click at [423, 182] on icon "subject" at bounding box center [420, 182] width 11 height 11
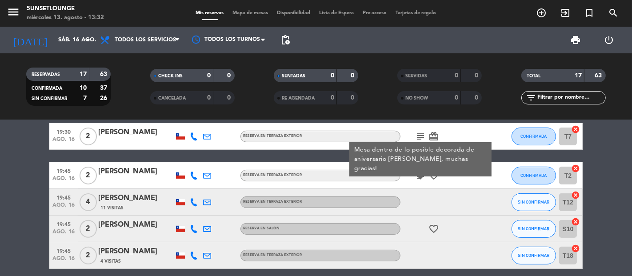
scroll to position [279, 0]
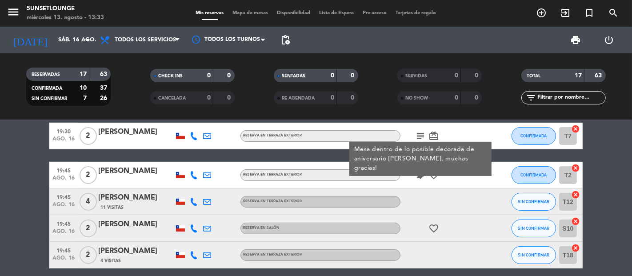
click at [525, 203] on span "SIN CONFIRMAR" at bounding box center [534, 201] width 32 height 5
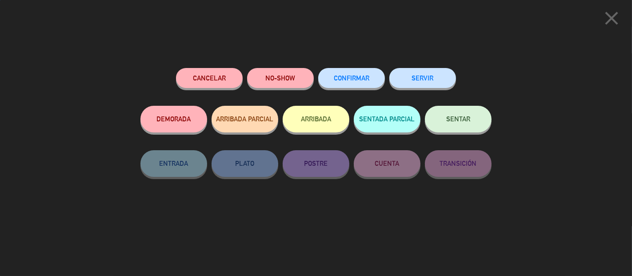
click at [349, 81] on span "CONFIRMAR" at bounding box center [352, 78] width 36 height 8
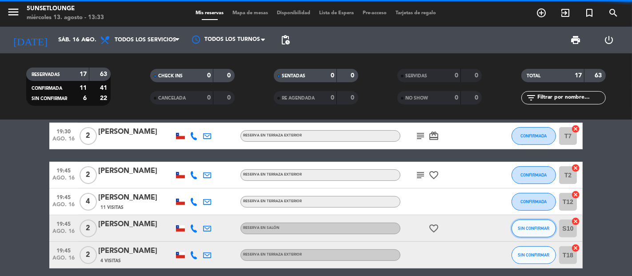
click at [528, 228] on span "SIN CONFIRMAR" at bounding box center [534, 228] width 32 height 5
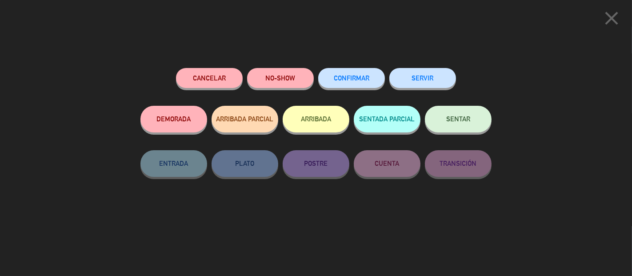
click at [369, 82] on span "CONFIRMAR" at bounding box center [352, 78] width 36 height 8
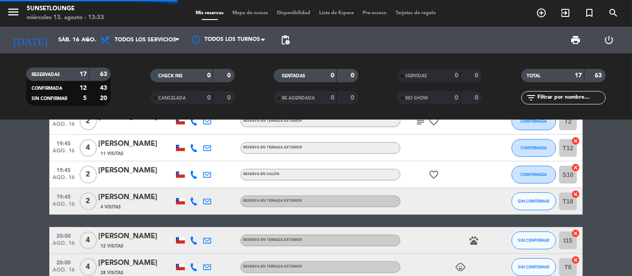
scroll to position [338, 0]
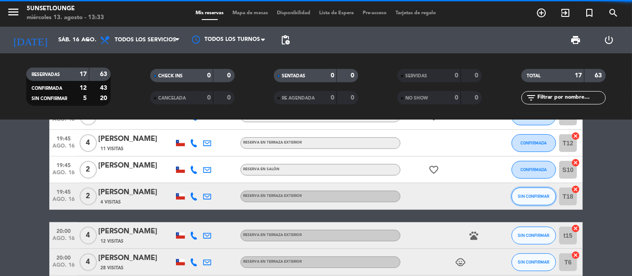
click at [535, 196] on span "SIN CONFIRMAR" at bounding box center [534, 196] width 32 height 5
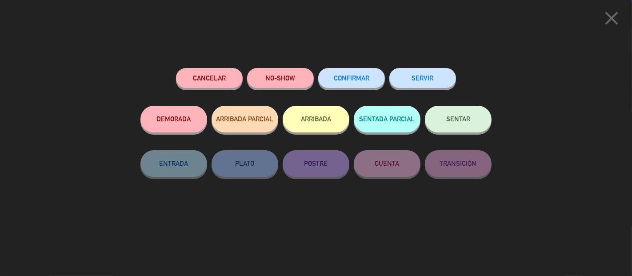
click at [362, 80] on span "CONFIRMAR" at bounding box center [352, 78] width 36 height 8
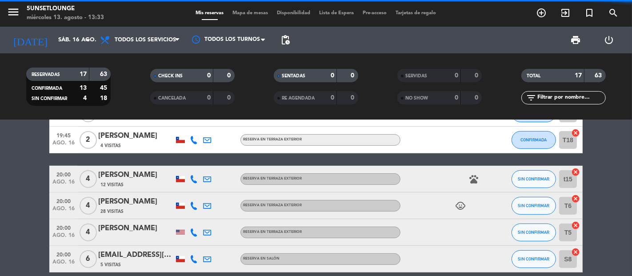
scroll to position [399, 0]
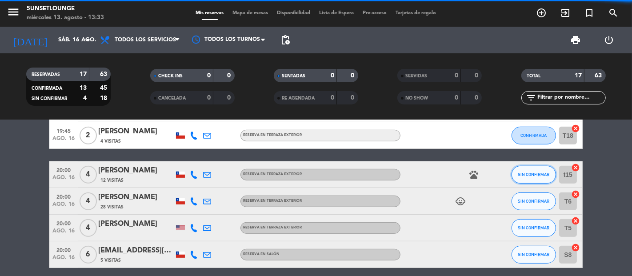
click at [533, 173] on span "SIN CONFIRMAR" at bounding box center [534, 174] width 32 height 5
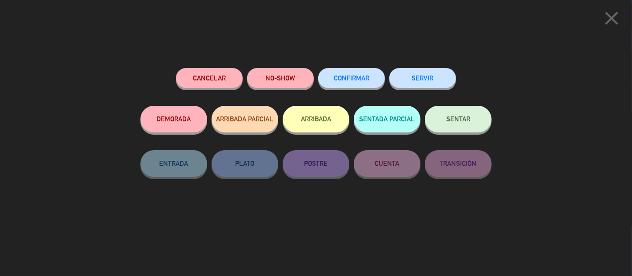
click at [366, 84] on button "CONFIRMAR" at bounding box center [351, 78] width 67 height 20
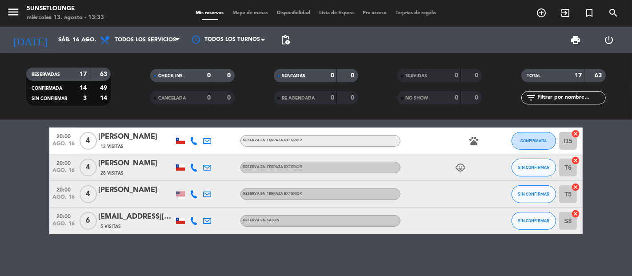
scroll to position [434, 0]
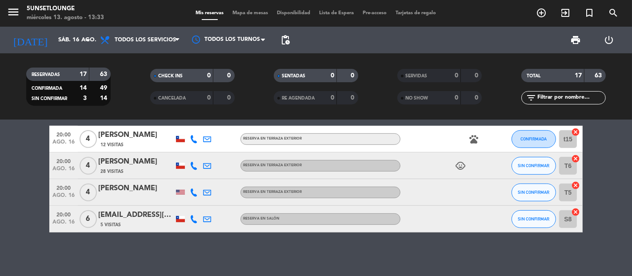
click at [533, 163] on span "SIN CONFIRMAR" at bounding box center [534, 165] width 32 height 5
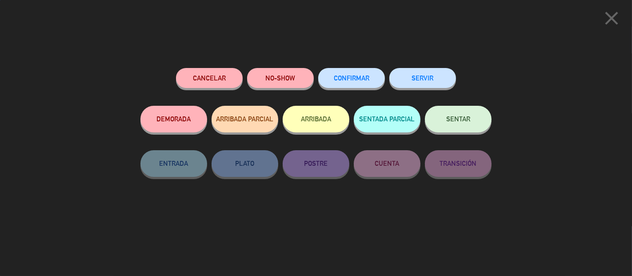
click at [363, 78] on span "CONFIRMAR" at bounding box center [352, 78] width 36 height 8
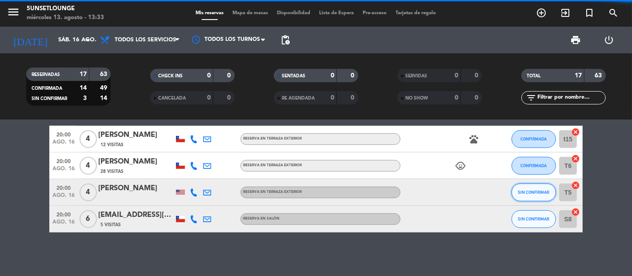
click at [534, 192] on span "SIN CONFIRMAR" at bounding box center [534, 192] width 32 height 5
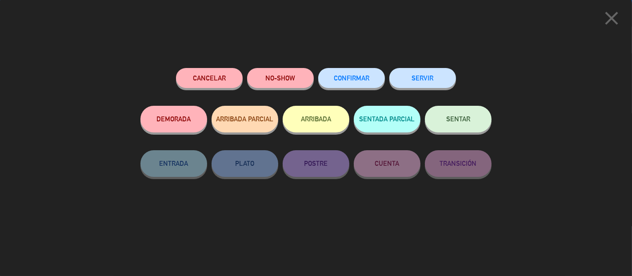
click at [359, 77] on span "CONFIRMAR" at bounding box center [352, 78] width 36 height 8
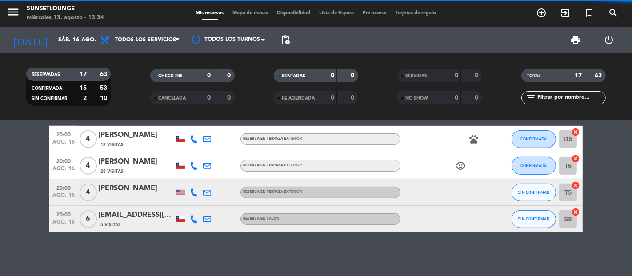
click at [530, 217] on span "SIN CONFIRMAR" at bounding box center [534, 219] width 32 height 5
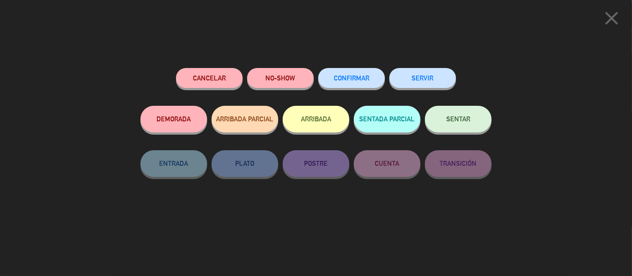
click at [347, 82] on span "CONFIRMAR" at bounding box center [352, 78] width 36 height 8
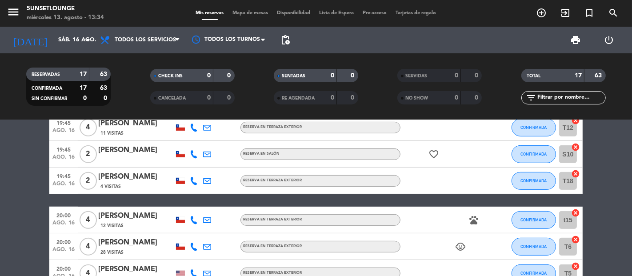
scroll to position [345, 0]
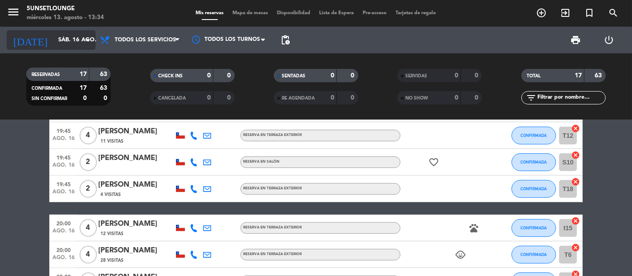
click at [60, 40] on input "sáb. 16 ago." at bounding box center [92, 40] width 77 height 16
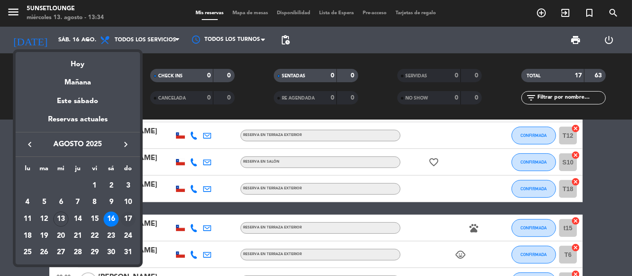
click at [127, 218] on div "17" at bounding box center [127, 219] width 15 height 15
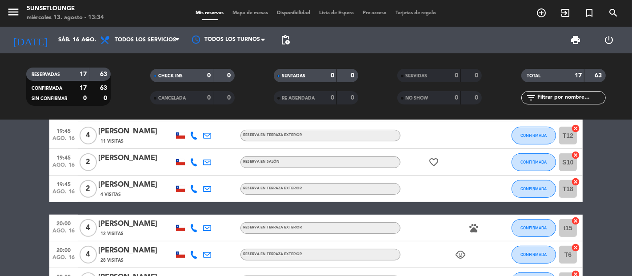
type input "dom. 17 ago."
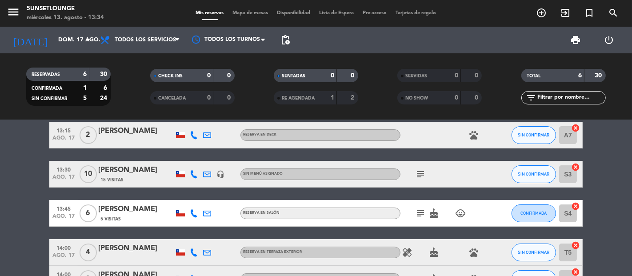
scroll to position [0, 0]
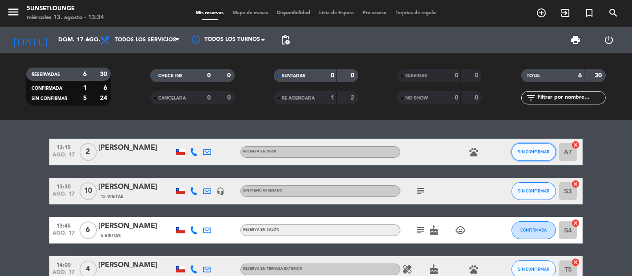
click at [539, 159] on button "SIN CONFIRMAR" at bounding box center [534, 152] width 44 height 18
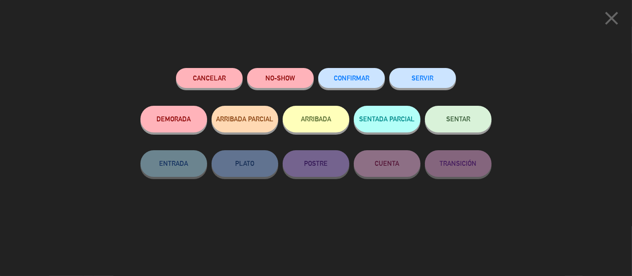
click at [349, 82] on span "CONFIRMAR" at bounding box center [352, 78] width 36 height 8
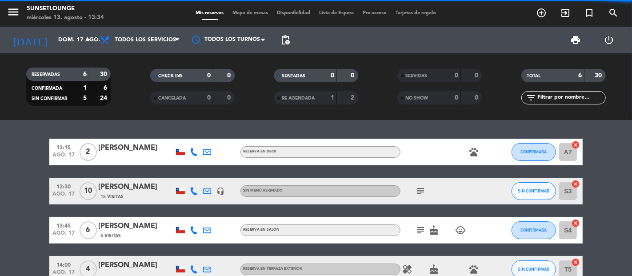
scroll to position [12, 0]
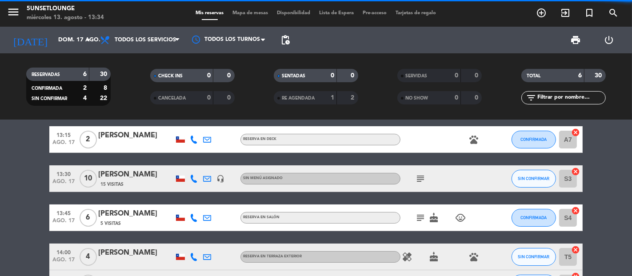
click at [530, 180] on span "SIN CONFIRMAR" at bounding box center [534, 178] width 32 height 5
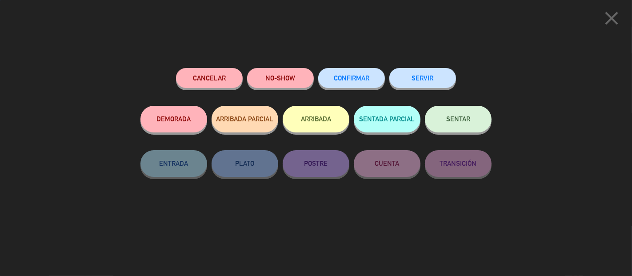
click at [348, 85] on button "CONFIRMAR" at bounding box center [351, 78] width 67 height 20
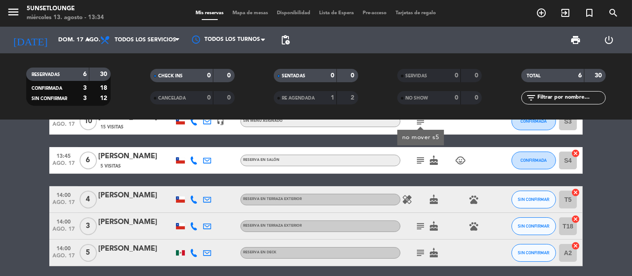
scroll to position [70, 0]
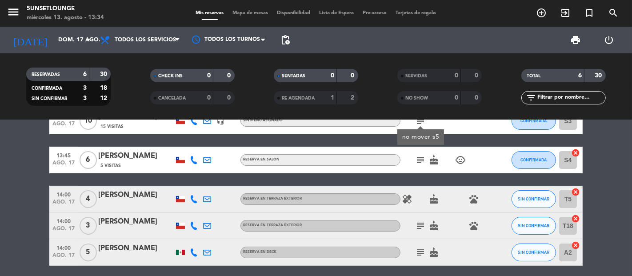
click at [531, 190] on button "SIN CONFIRMAR" at bounding box center [534, 199] width 44 height 18
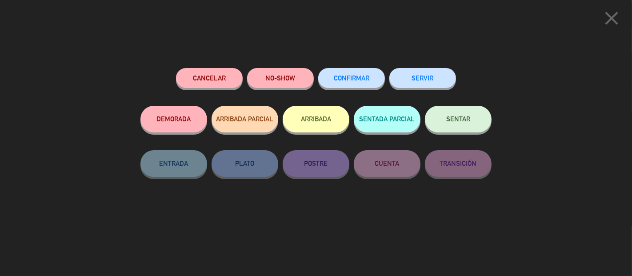
click at [367, 80] on span "CONFIRMAR" at bounding box center [352, 78] width 36 height 8
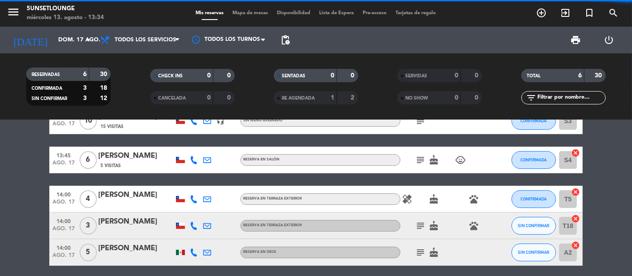
click at [429, 202] on icon "cake" at bounding box center [434, 199] width 11 height 11
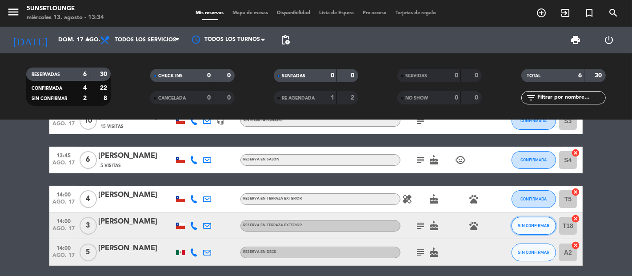
click at [542, 225] on span "SIN CONFIRMAR" at bounding box center [534, 225] width 32 height 5
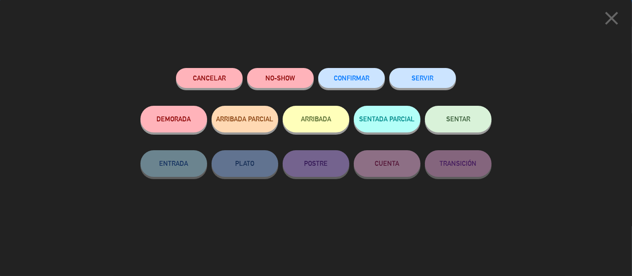
click at [349, 79] on span "CONFIRMAR" at bounding box center [352, 78] width 36 height 8
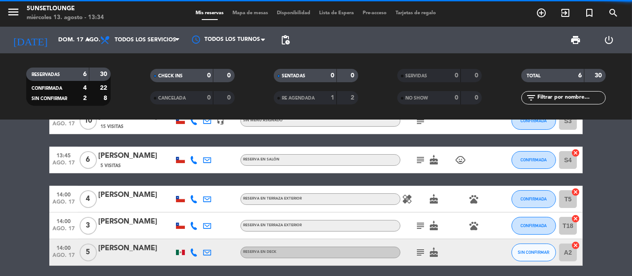
click at [421, 228] on icon "subject" at bounding box center [420, 226] width 11 height 11
click at [417, 223] on icon "subject" at bounding box center [420, 226] width 11 height 11
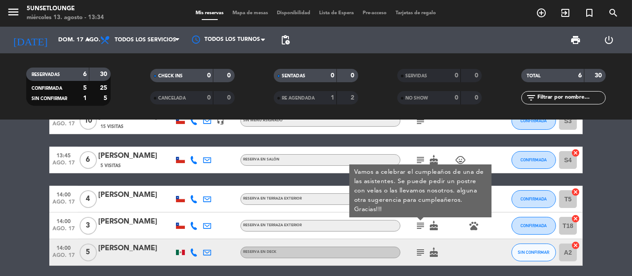
click at [417, 251] on icon "subject" at bounding box center [420, 252] width 11 height 11
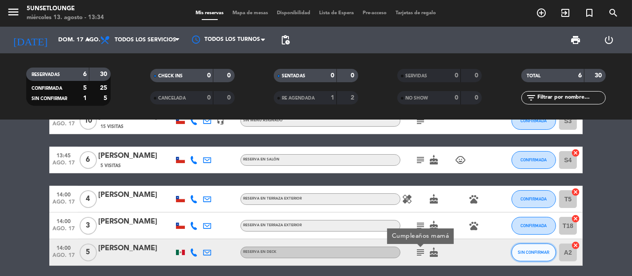
click at [538, 252] on span "SIN CONFIRMAR" at bounding box center [534, 252] width 32 height 5
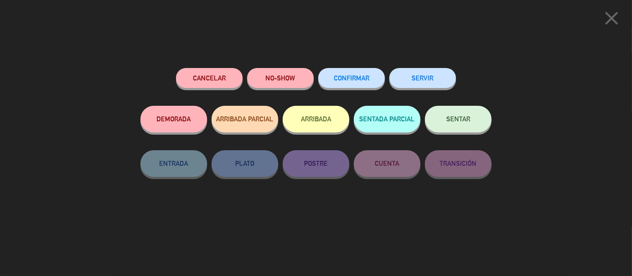
click at [354, 78] on span "CONFIRMAR" at bounding box center [352, 78] width 36 height 8
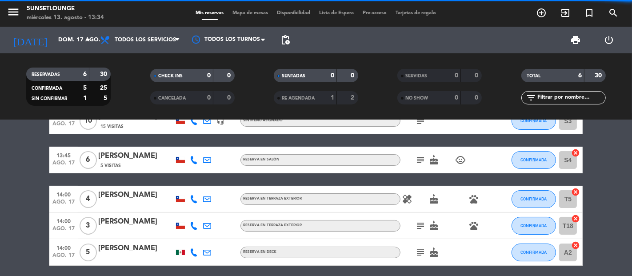
click at [242, 13] on span "Mapa de mesas" at bounding box center [251, 13] width 44 height 5
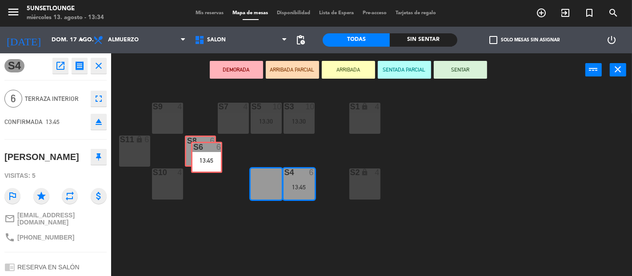
drag, startPoint x: 270, startPoint y: 176, endPoint x: 208, endPoint y: 144, distance: 69.4
click at [208, 144] on div "S3 10 13:30 S5 10 13:30 S9 4 S7 4 S1 lock 4 S11 lock 6 S8 6 S2 lock 4 S4 6 13:4…" at bounding box center [374, 181] width 515 height 189
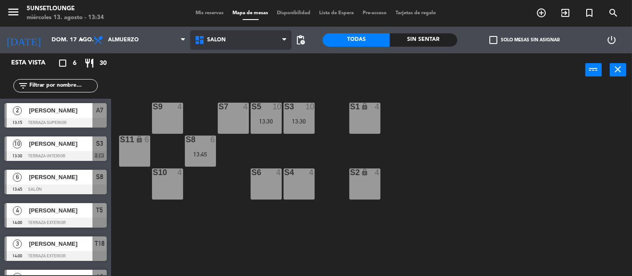
click at [261, 39] on span "Salón" at bounding box center [240, 40] width 101 height 20
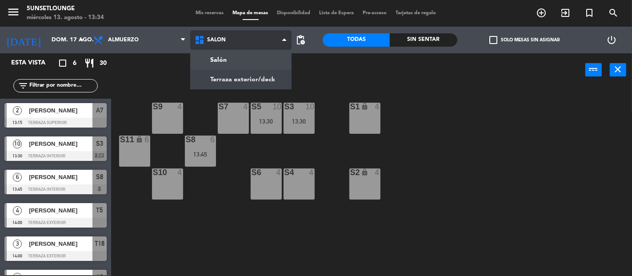
click at [244, 77] on ng-component "menu 5unsetlounge [DATE] 13. agosto - 13:34 Mis reservas Mapa de mesas Disponib…" at bounding box center [316, 138] width 632 height 276
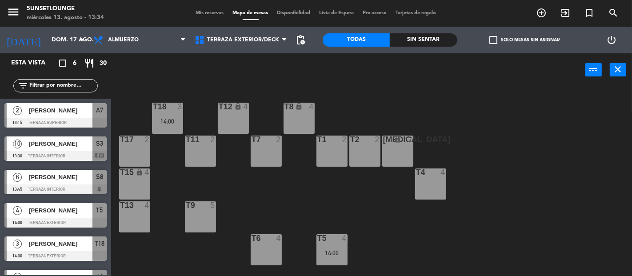
click at [250, 209] on div "T18 3 14:00 T12 lock 4 T8 lock 4 t17 2 T11 2 T7 2 T2 2 [MEDICAL_DATA] lock 2 T1…" at bounding box center [374, 181] width 515 height 189
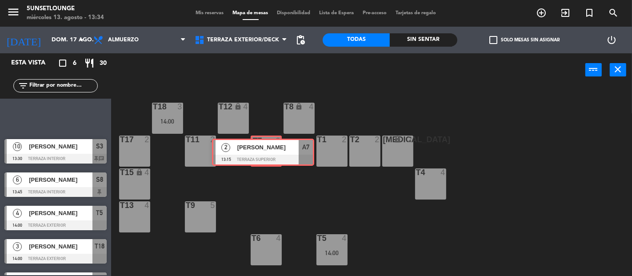
drag, startPoint x: 73, startPoint y: 116, endPoint x: 264, endPoint y: 150, distance: 193.8
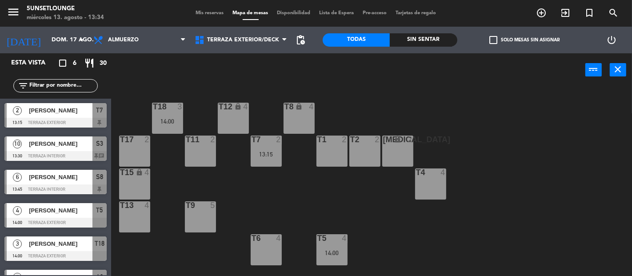
scroll to position [23, 0]
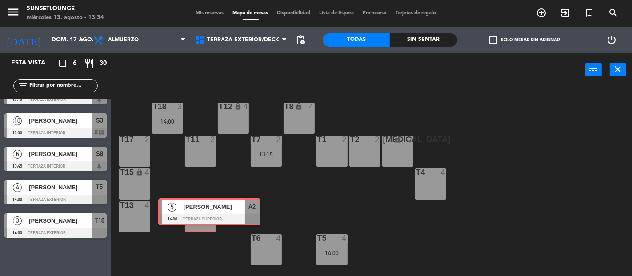
drag, startPoint x: 54, startPoint y: 260, endPoint x: 201, endPoint y: 213, distance: 153.6
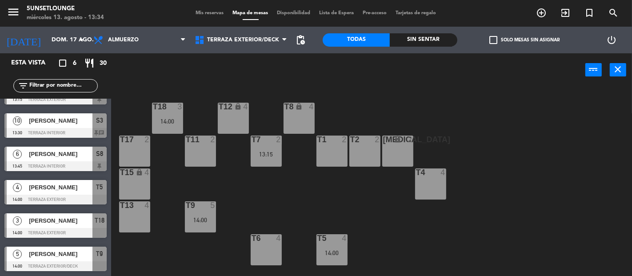
click at [252, 186] on div "T18 3 14:00 T12 lock 4 T8 lock 4 t17 2 T11 2 T7 2 13:15 T2 2 [MEDICAL_DATA] loc…" at bounding box center [374, 181] width 515 height 189
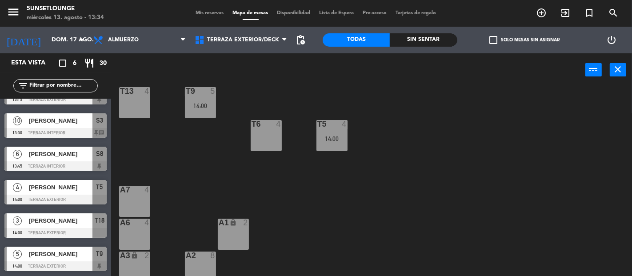
scroll to position [120, 0]
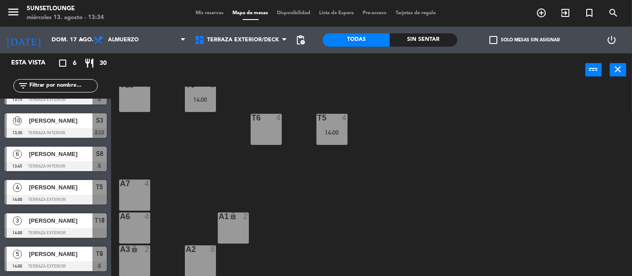
click at [118, 204] on div "T18 3 14:00 T12 lock 4 T8 lock 4 t17 2 T11 2 T7 2 13:15 T2 2 [MEDICAL_DATA] loc…" at bounding box center [374, 181] width 515 height 189
click at [148, 201] on div "A7 4" at bounding box center [134, 195] width 31 height 31
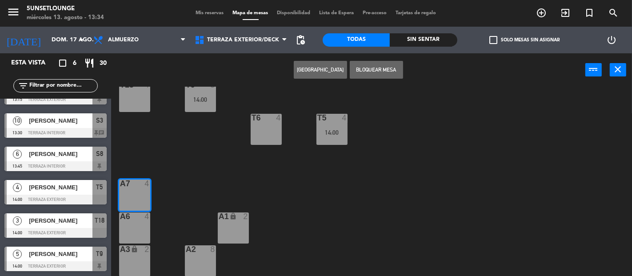
click at [140, 222] on div "A6 4" at bounding box center [134, 228] width 31 height 31
click at [389, 76] on button "Bloquear Mesa" at bounding box center [376, 70] width 53 height 18
click at [193, 260] on div "A2 8" at bounding box center [200, 260] width 31 height 31
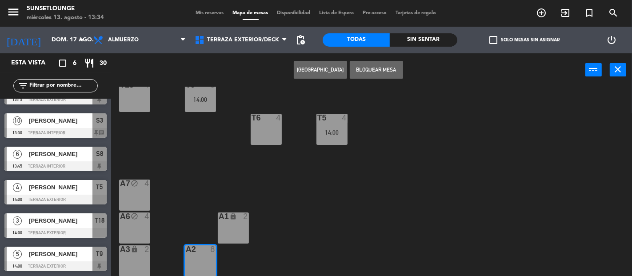
click at [375, 72] on button "Bloquear Mesa" at bounding box center [376, 70] width 53 height 18
click at [211, 14] on span "Mis reservas" at bounding box center [210, 13] width 37 height 5
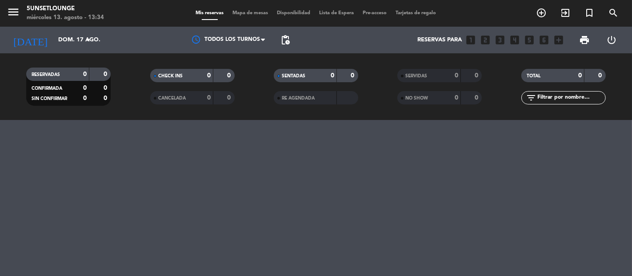
click at [219, 14] on span "Mis reservas" at bounding box center [210, 13] width 37 height 5
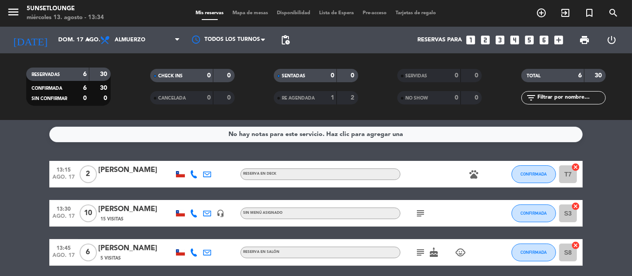
click at [77, 51] on div "[DATE] [DATE] arrow_drop_down" at bounding box center [51, 40] width 89 height 27
click at [84, 45] on icon "arrow_drop_down" at bounding box center [88, 40] width 11 height 11
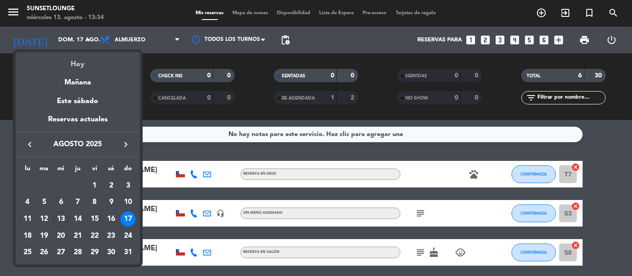
click at [80, 66] on div "Hoy" at bounding box center [78, 61] width 125 height 18
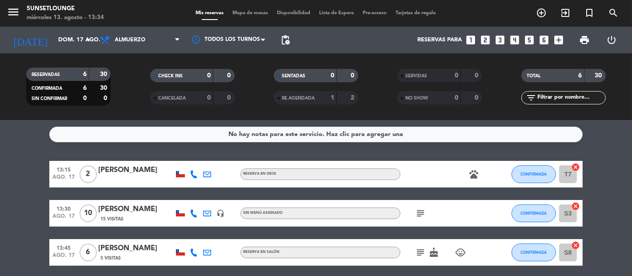
type input "mié. 13 ago."
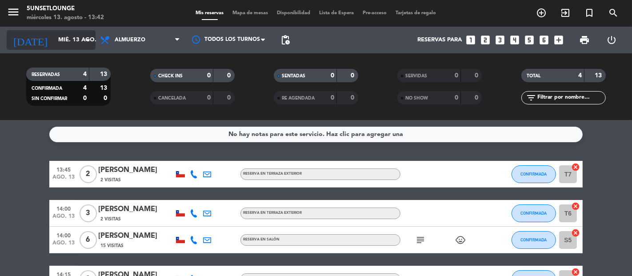
click at [75, 40] on input "mié. 13 ago." at bounding box center [92, 40] width 77 height 16
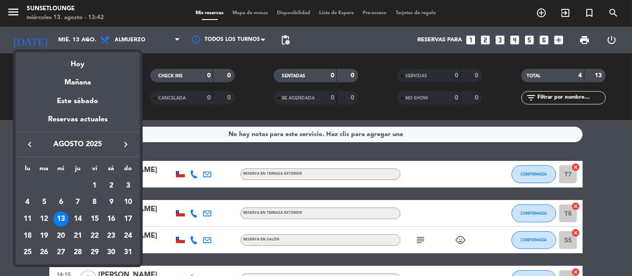
click at [200, 146] on div at bounding box center [316, 138] width 632 height 276
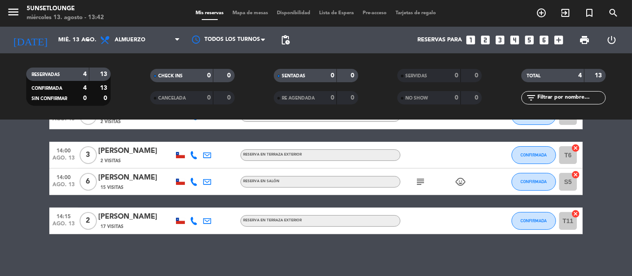
scroll to position [60, 0]
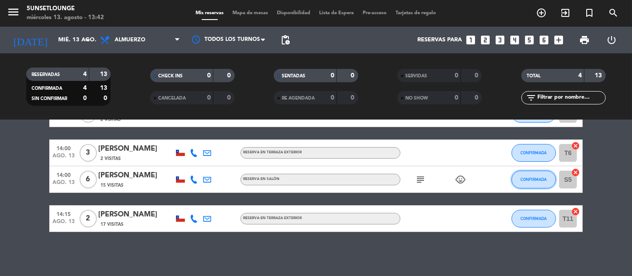
click at [512, 182] on button "CONFIRMADA" at bounding box center [534, 180] width 44 height 18
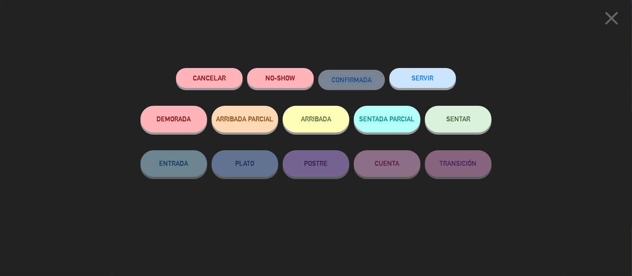
click at [603, 107] on div "close Cancelar NO-SHOW CONFIRMADA SERVIR DEMORADA ARRIBADA PARCIAL ARRIBADA SEN…" at bounding box center [316, 138] width 632 height 276
click at [610, 30] on span "close" at bounding box center [612, 27] width 22 height 7
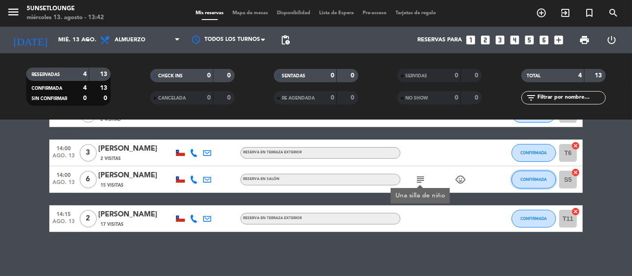
click at [526, 184] on button "CONFIRMADA" at bounding box center [534, 180] width 44 height 18
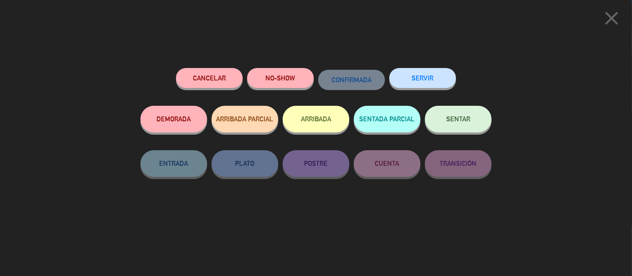
click at [436, 71] on button "SERVIR" at bounding box center [423, 78] width 67 height 20
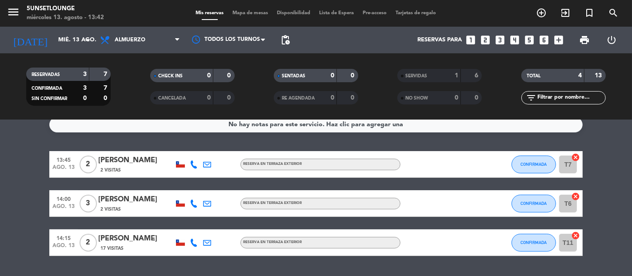
scroll to position [0, 0]
